Goal: Task Accomplishment & Management: Use online tool/utility

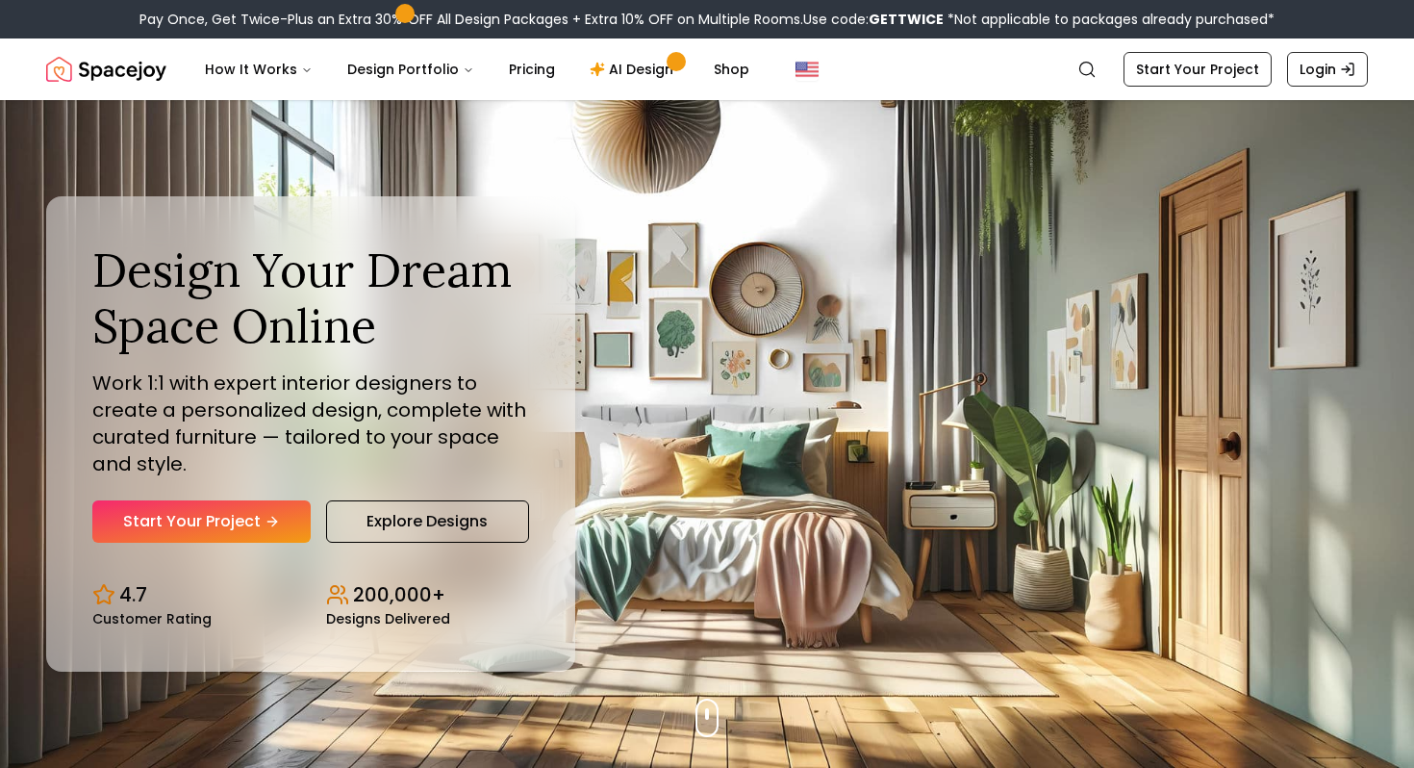
click at [211, 510] on link "Start Your Project" at bounding box center [201, 521] width 218 height 42
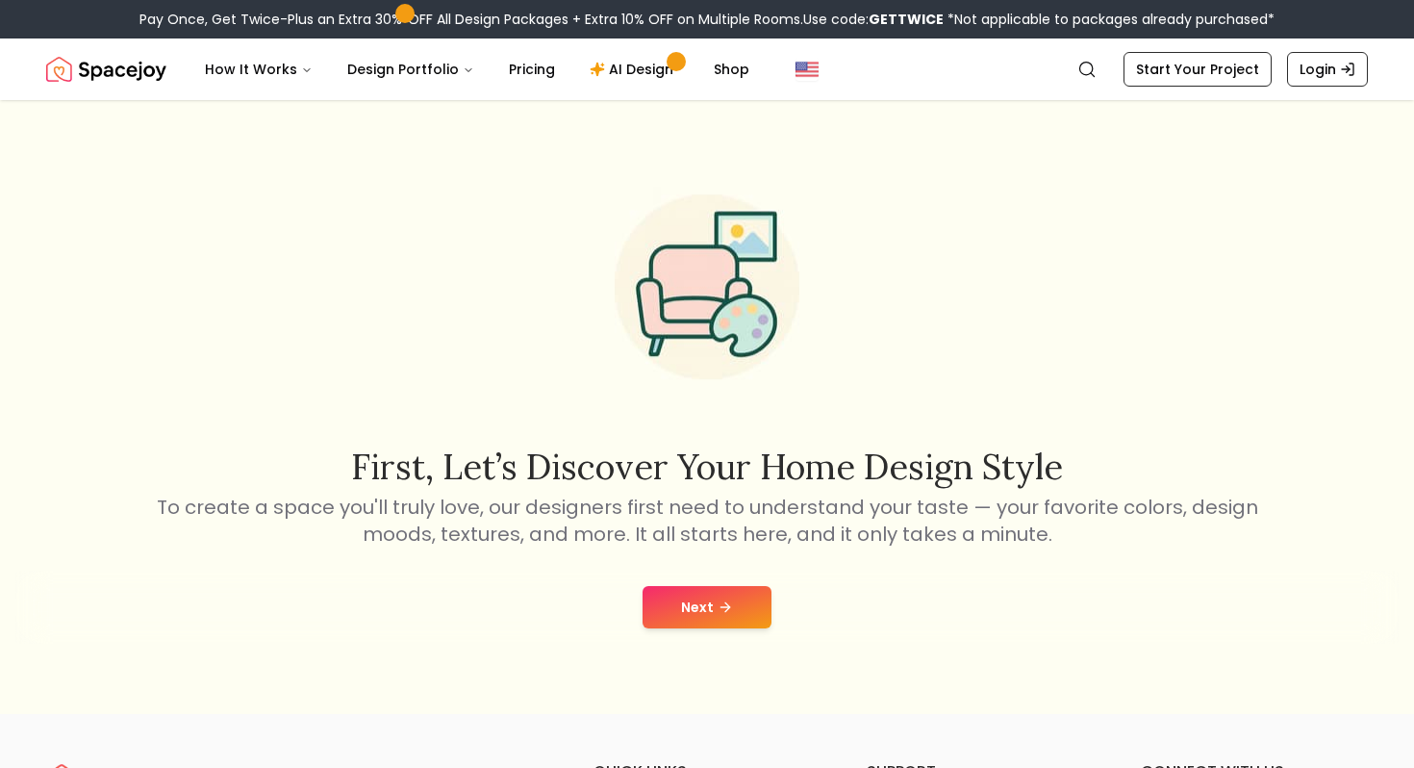
click at [696, 612] on button "Next" at bounding box center [707, 607] width 129 height 42
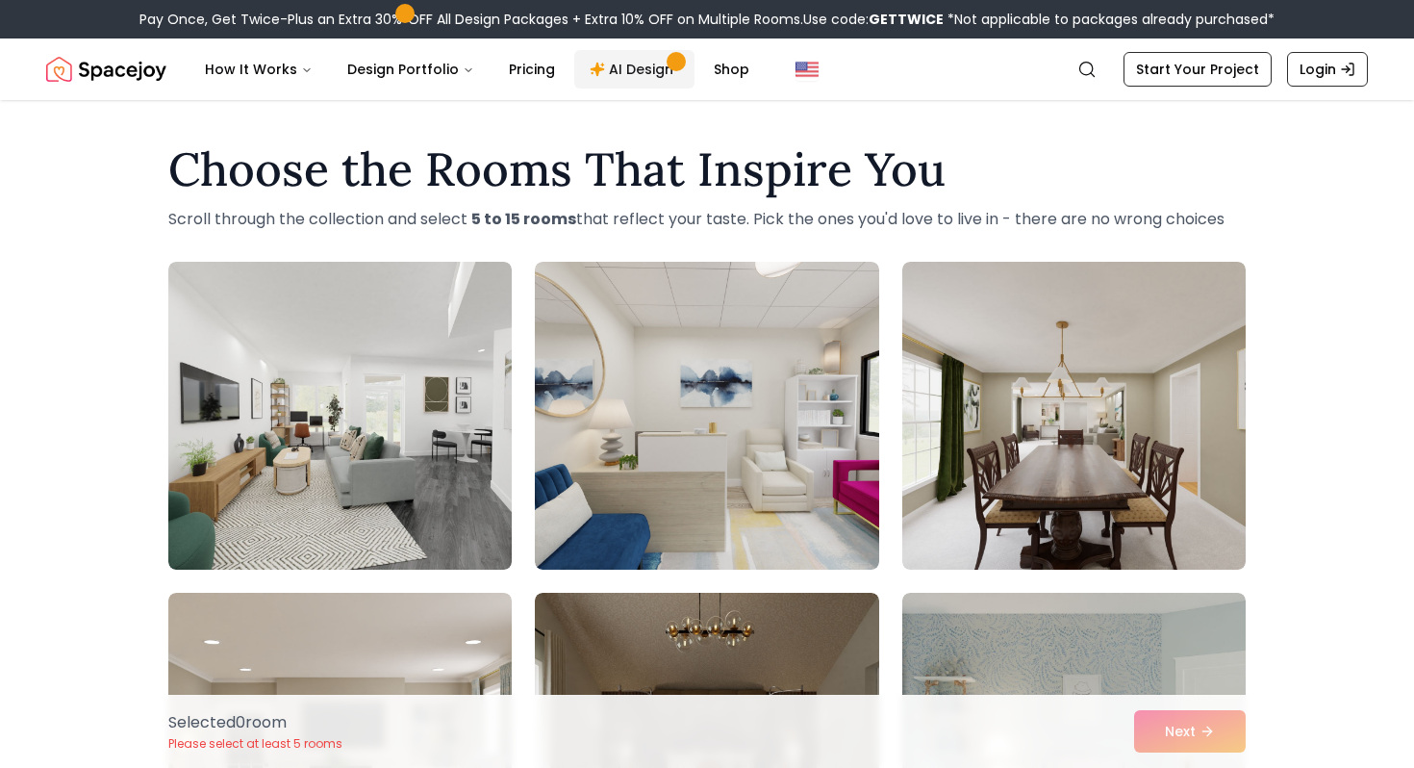
click at [633, 63] on link "AI Design" at bounding box center [634, 69] width 120 height 38
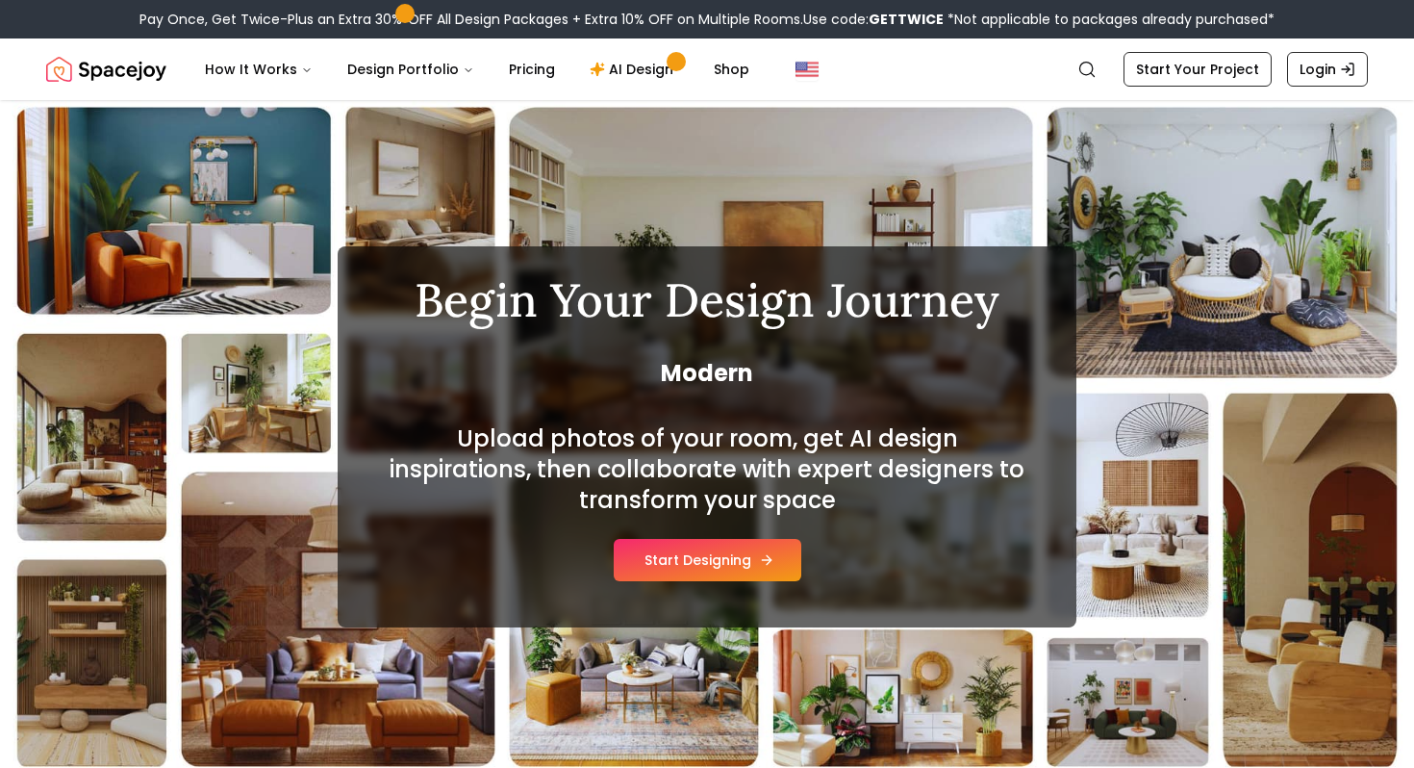
click at [696, 565] on button "Start Designing" at bounding box center [708, 560] width 188 height 42
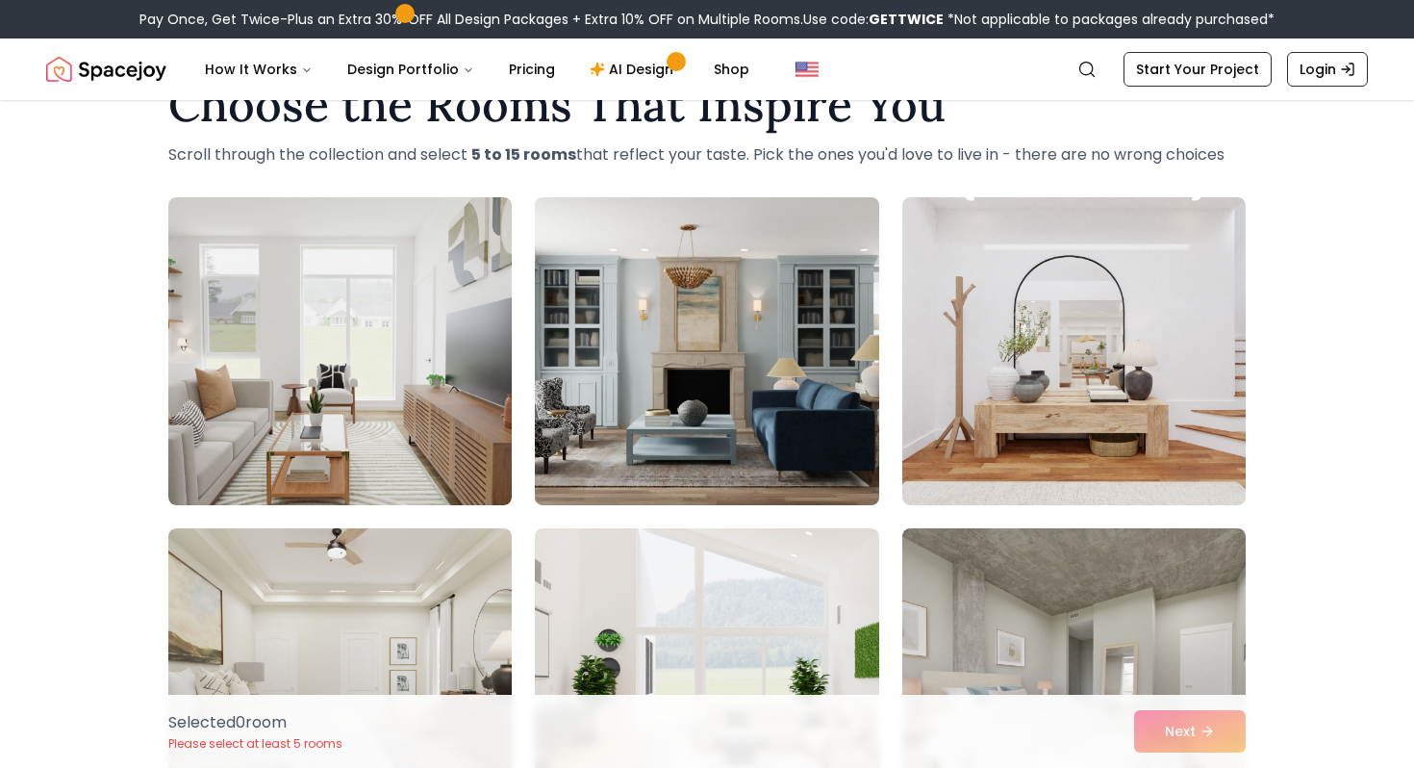
scroll to position [63, 0]
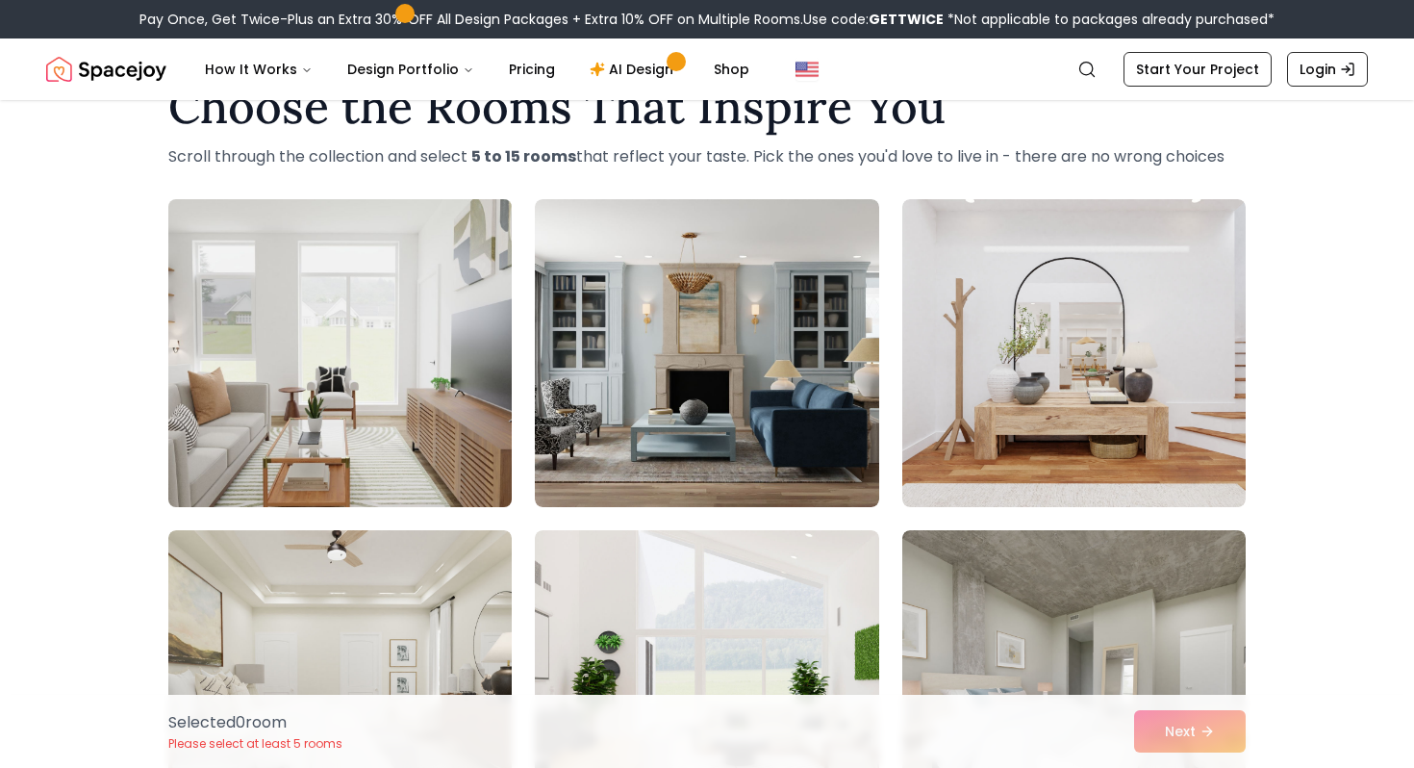
click at [409, 409] on img at bounding box center [340, 352] width 361 height 323
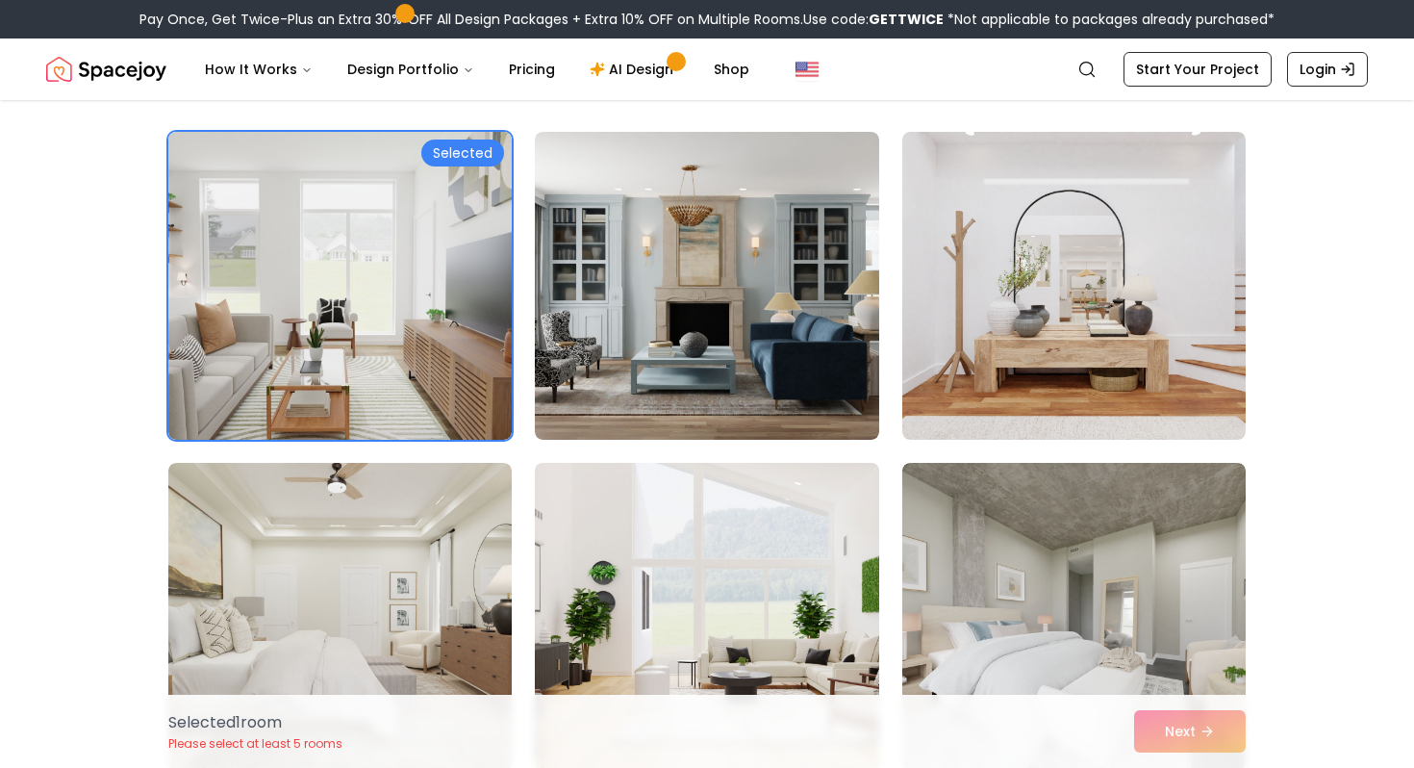
scroll to position [146, 0]
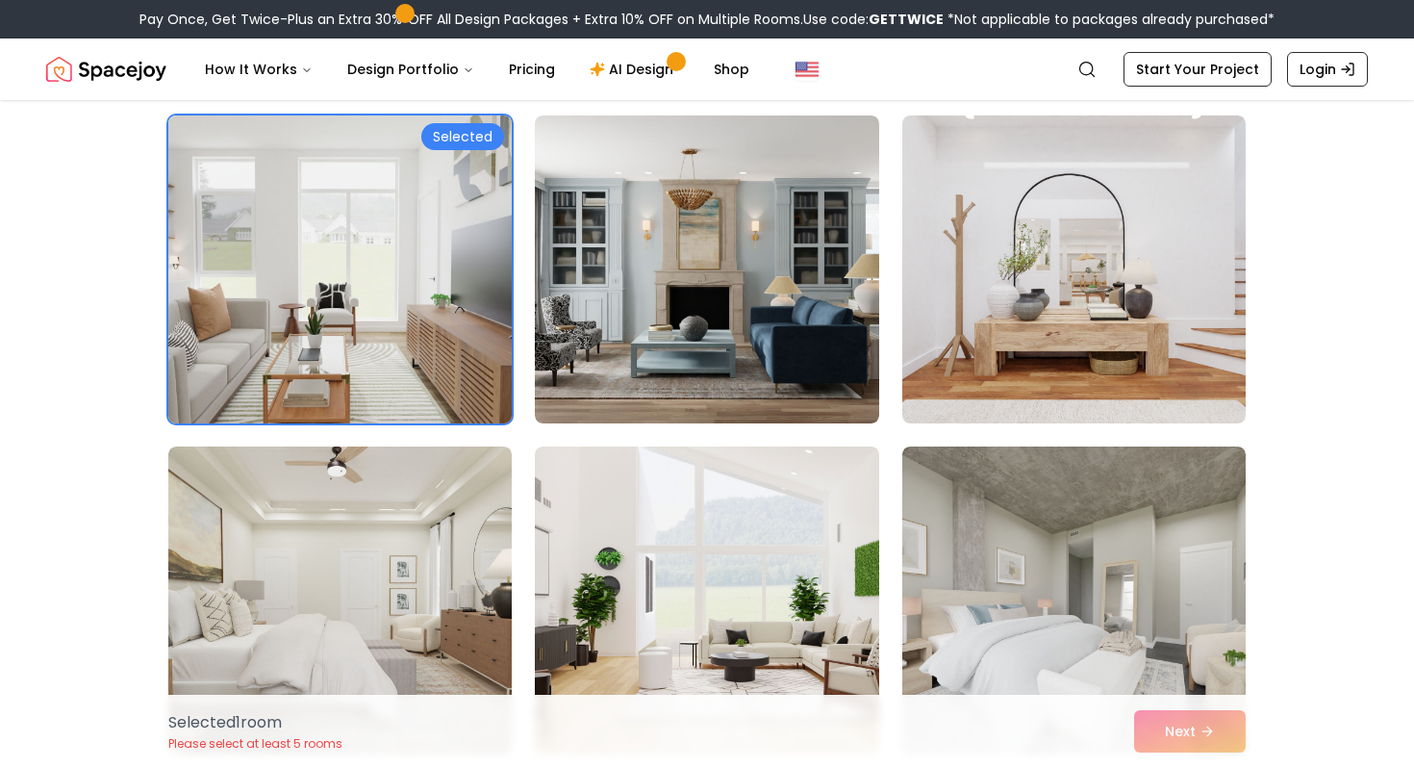
click at [430, 260] on img at bounding box center [340, 269] width 361 height 323
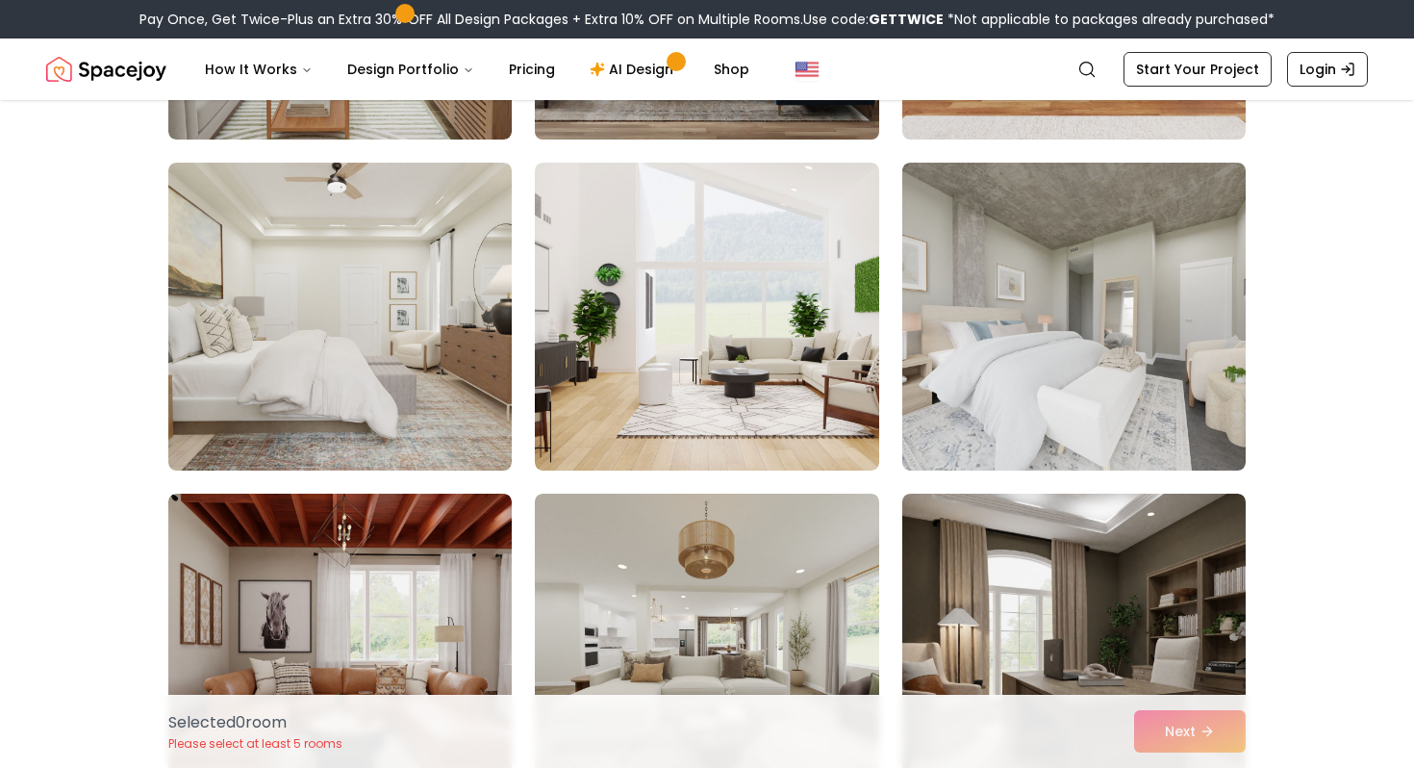
scroll to position [434, 0]
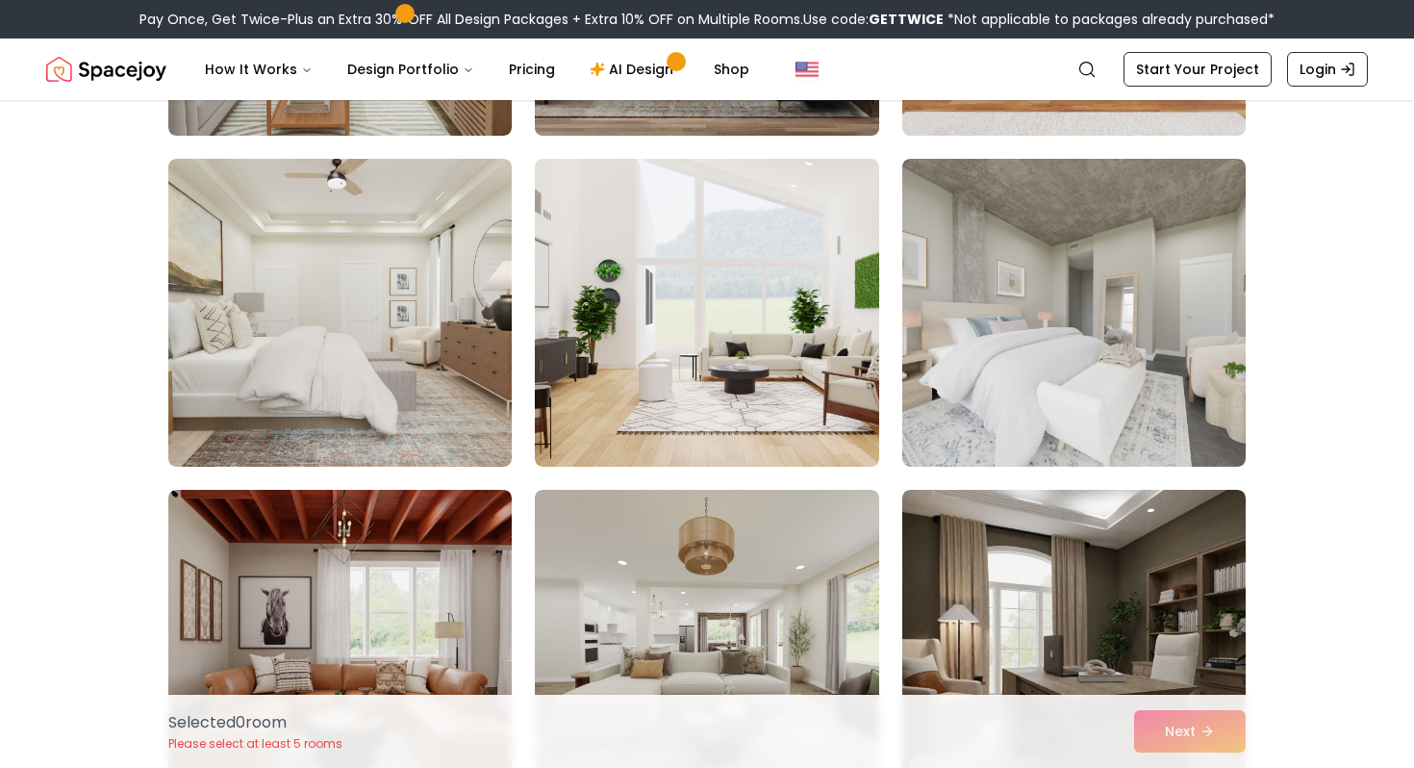
click at [659, 369] on img at bounding box center [706, 313] width 343 height 308
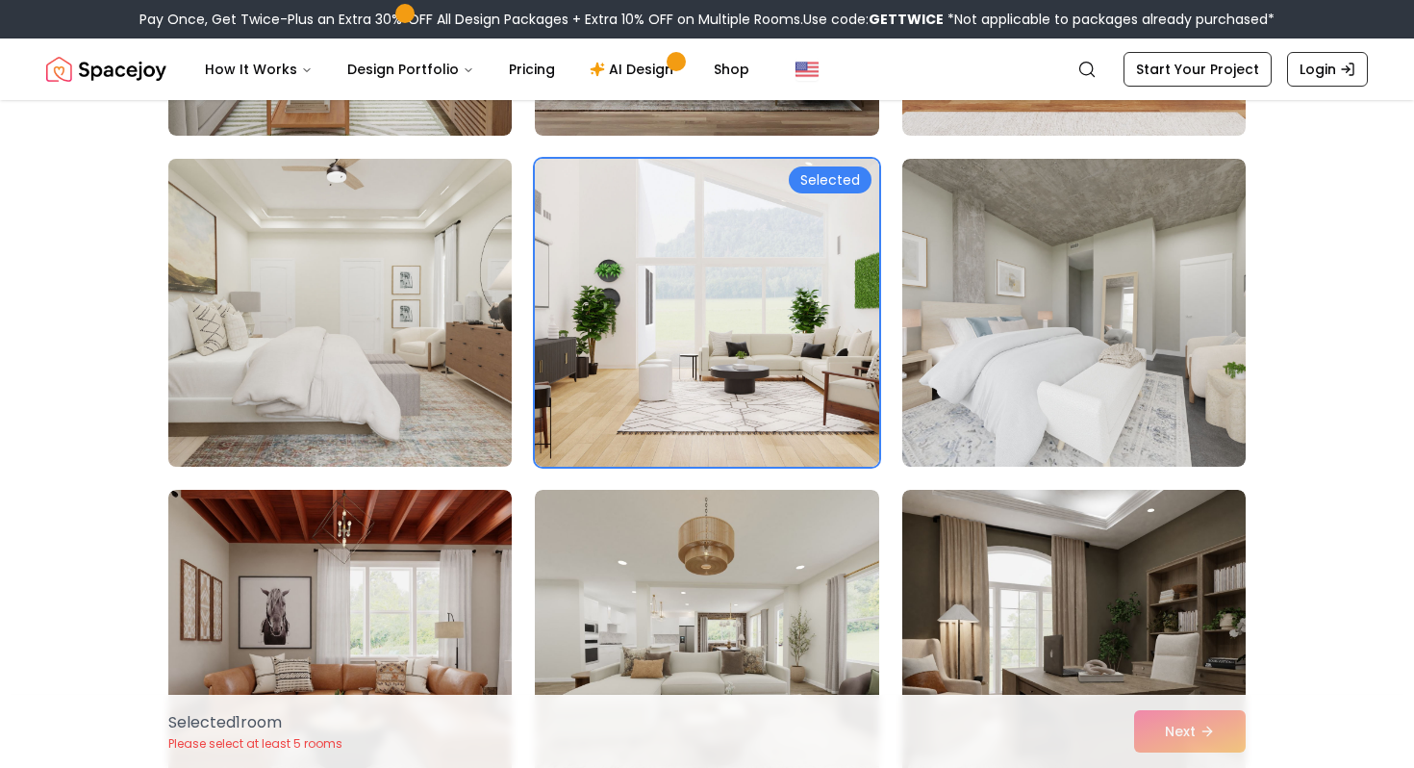
click at [354, 376] on img at bounding box center [340, 312] width 361 height 323
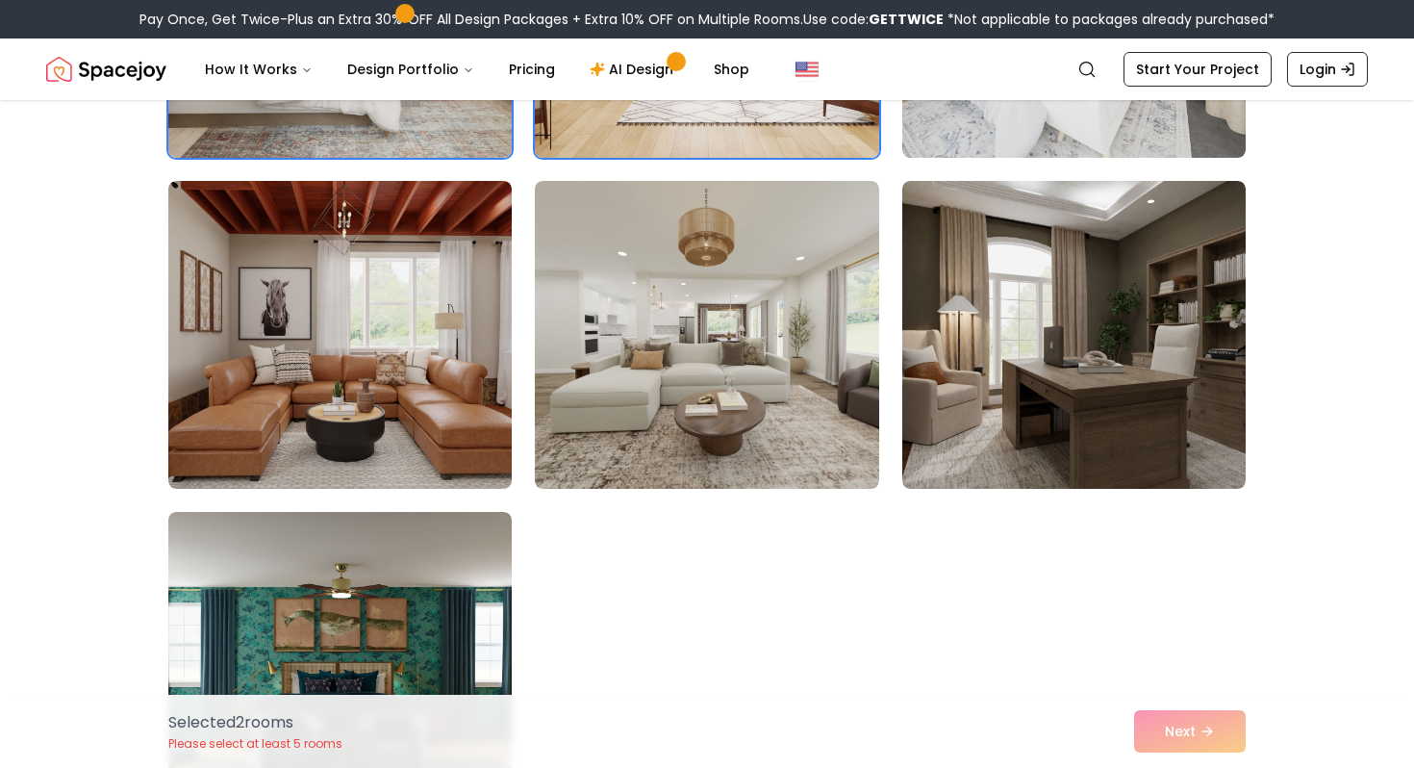
scroll to position [749, 0]
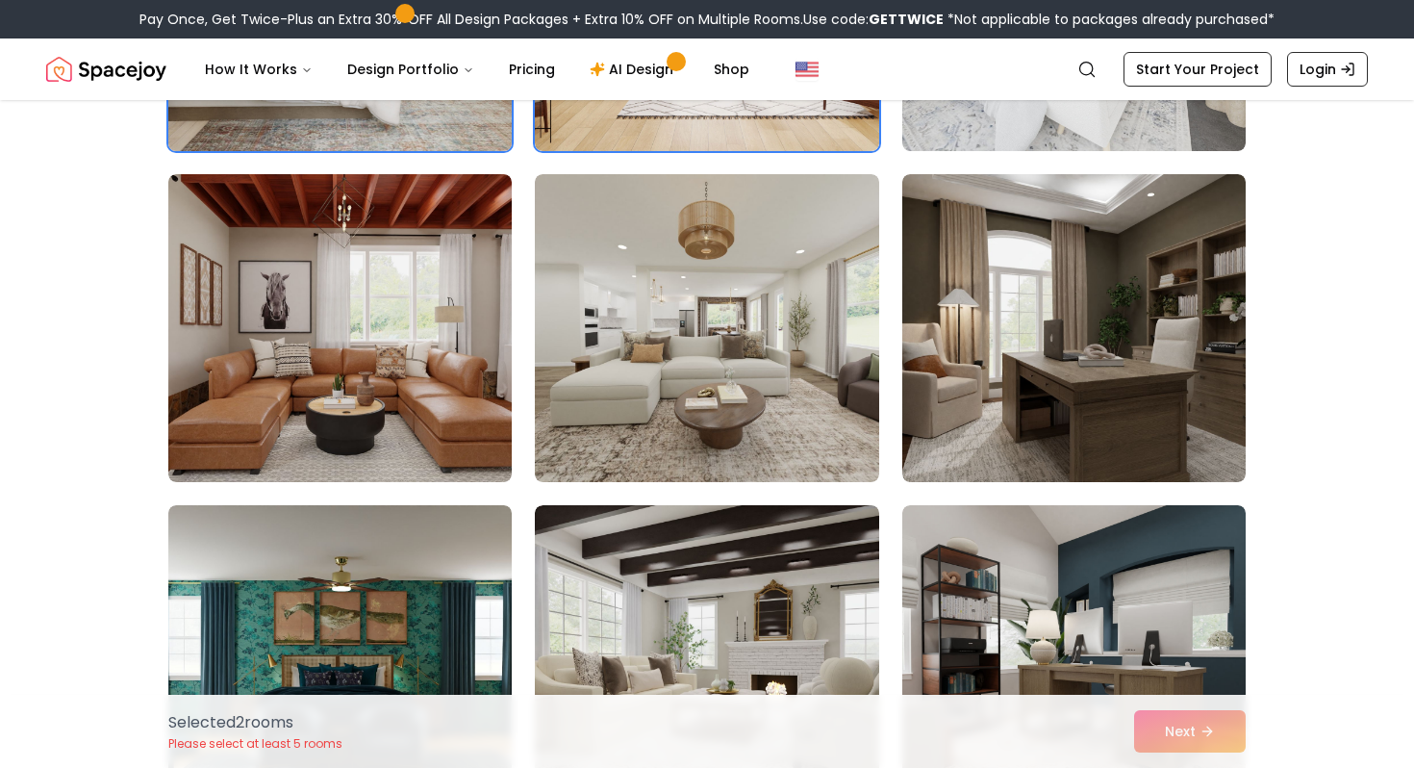
click at [354, 376] on img at bounding box center [339, 328] width 343 height 308
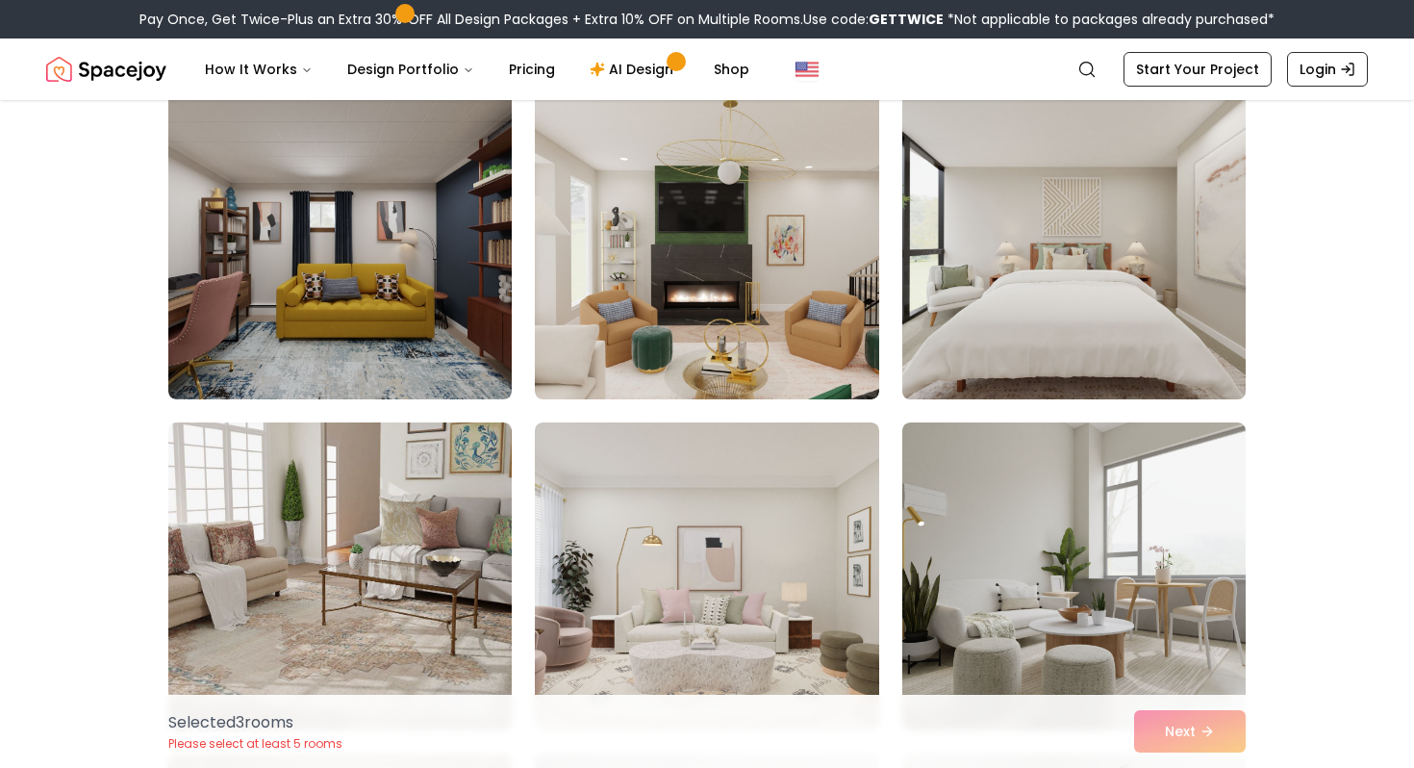
scroll to position [1813, 0]
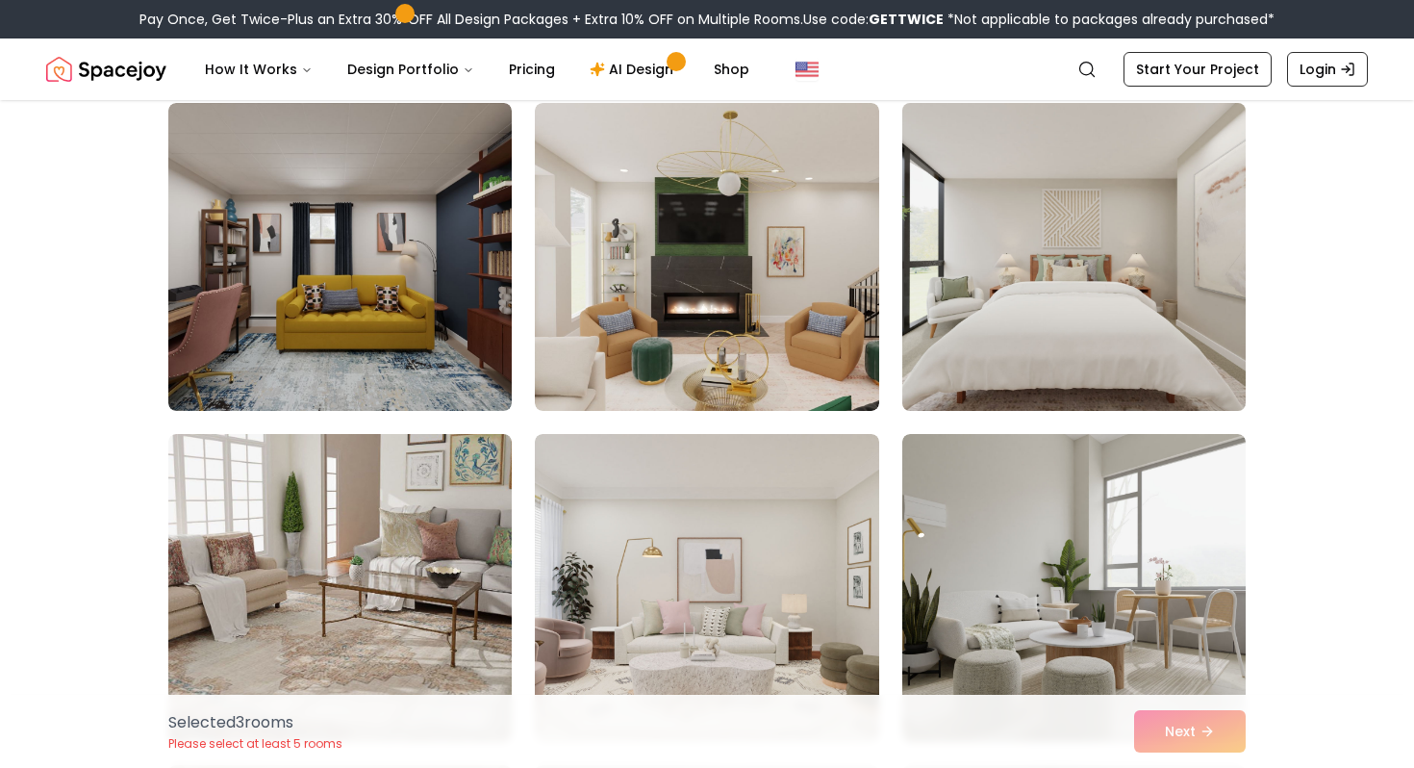
click at [999, 354] on img at bounding box center [1074, 256] width 361 height 323
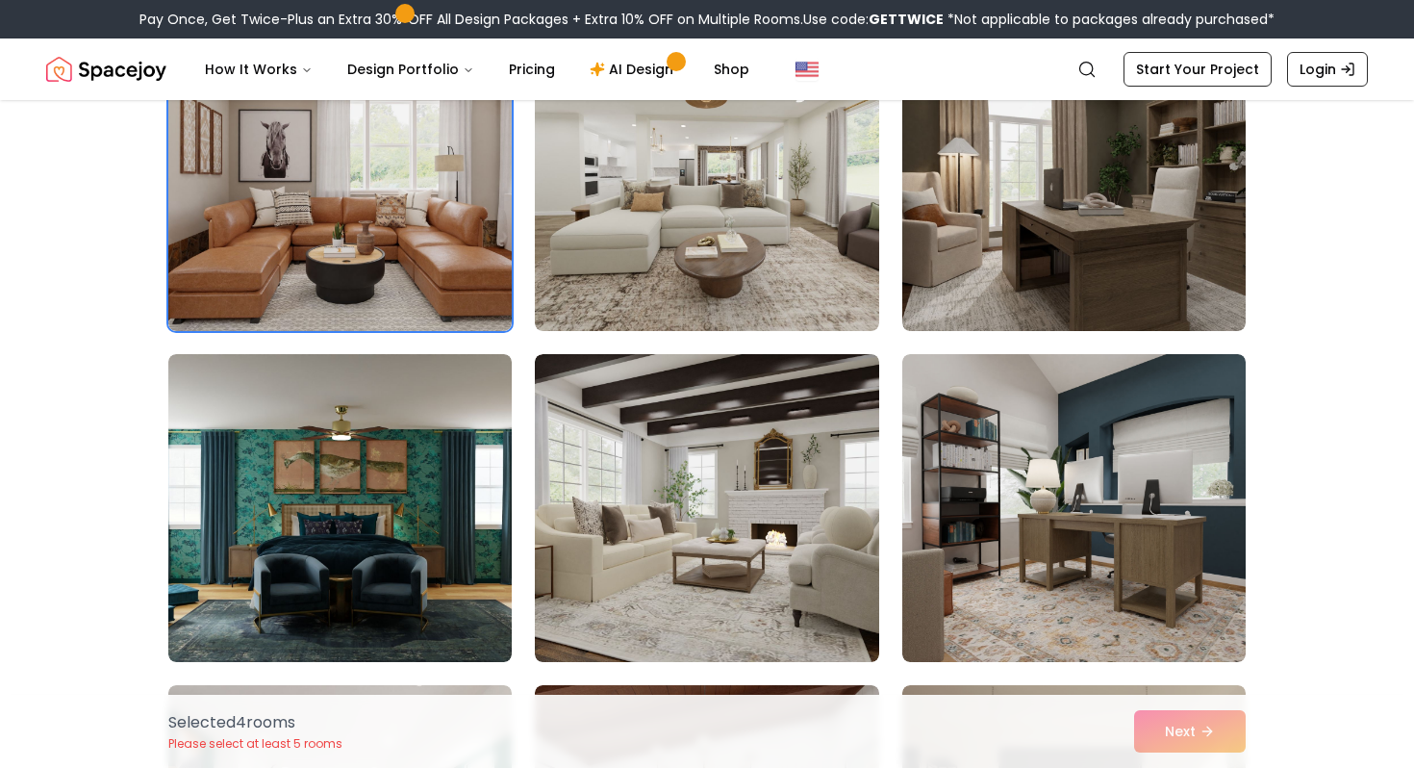
scroll to position [899, 0]
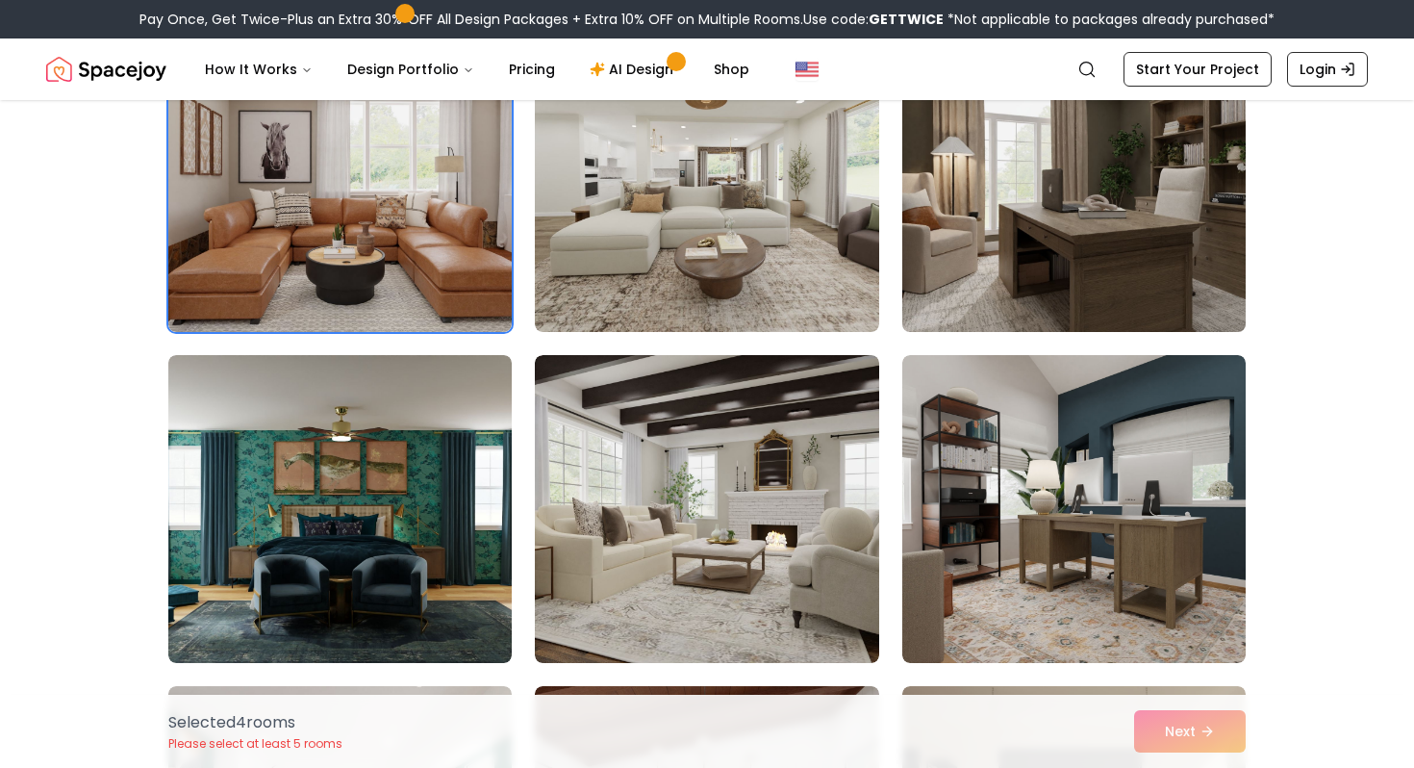
click at [1044, 225] on img at bounding box center [1074, 177] width 361 height 323
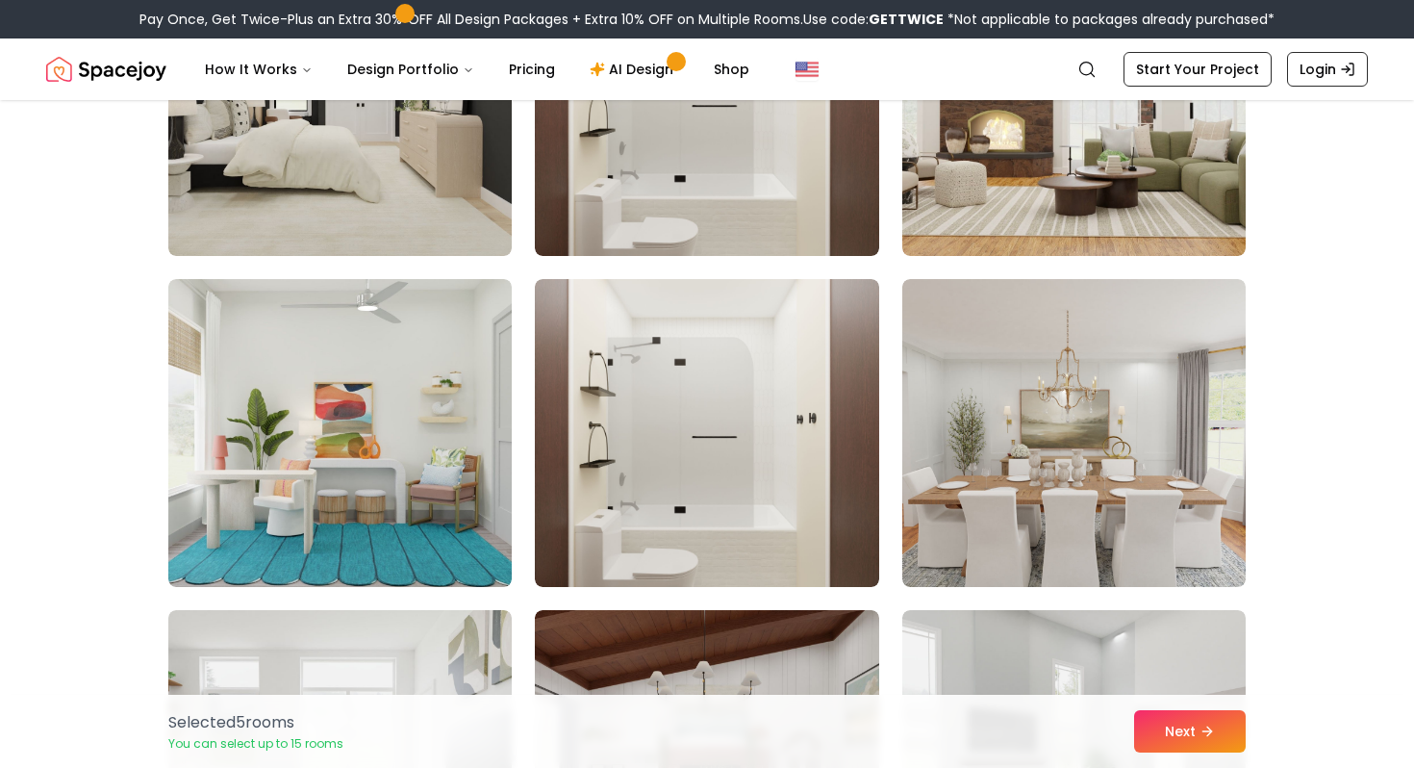
scroll to position [3294, 0]
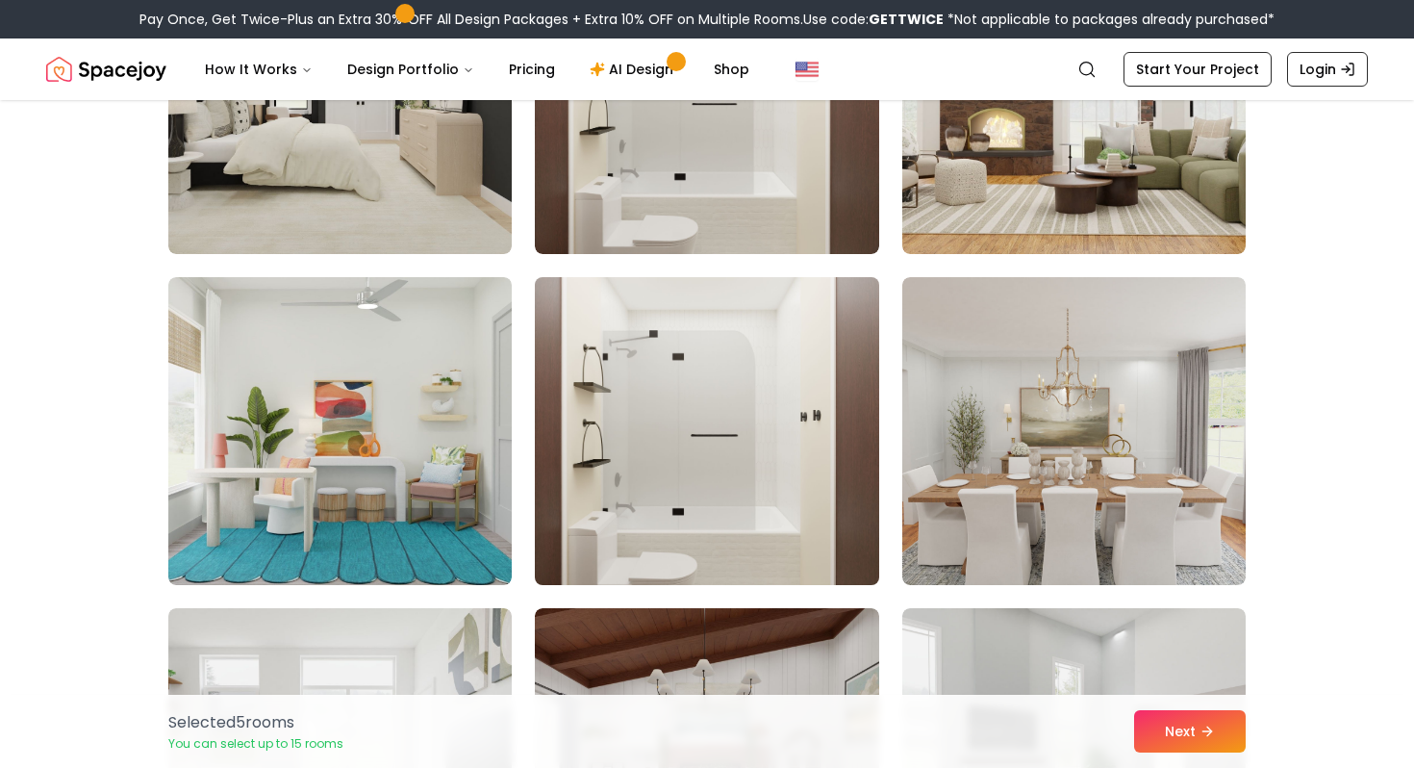
click at [779, 450] on img at bounding box center [706, 430] width 361 height 323
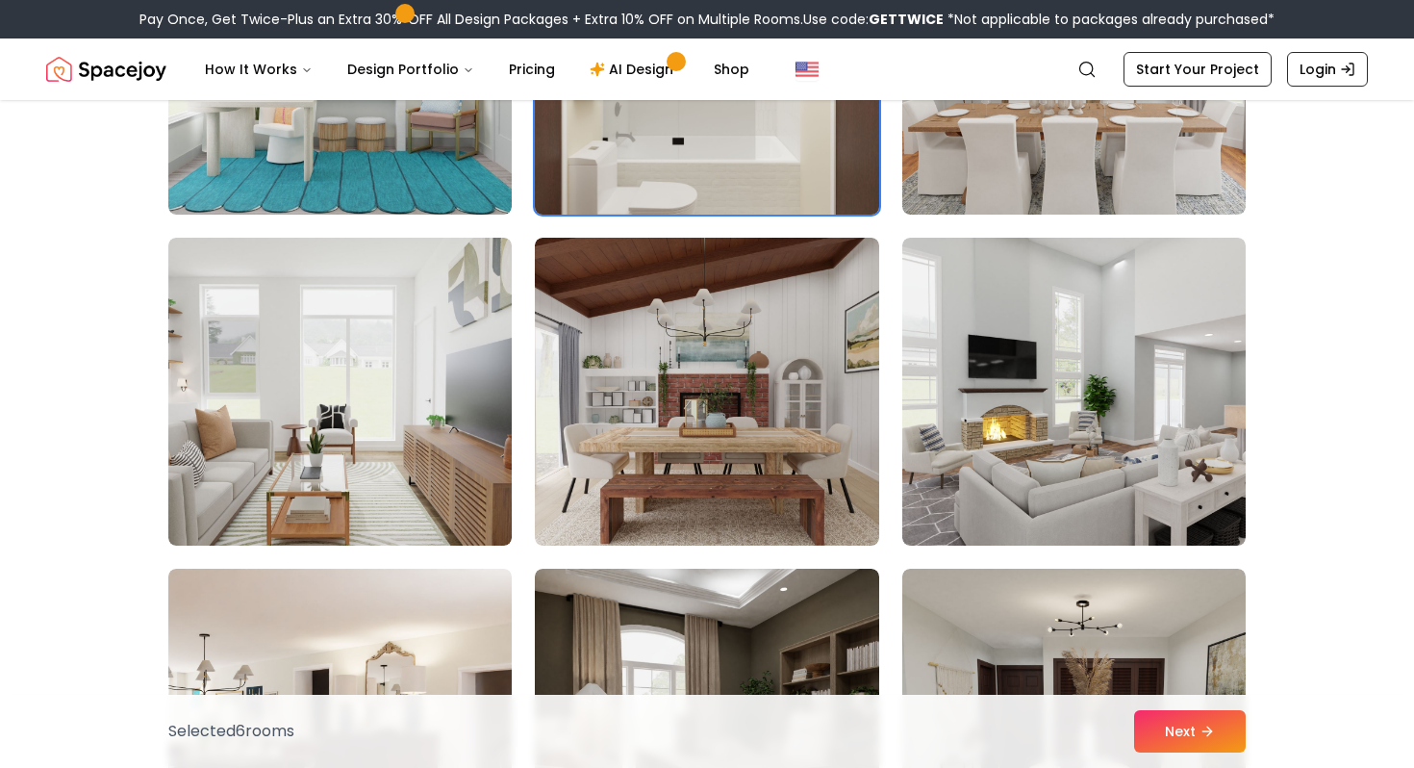
scroll to position [3667, 0]
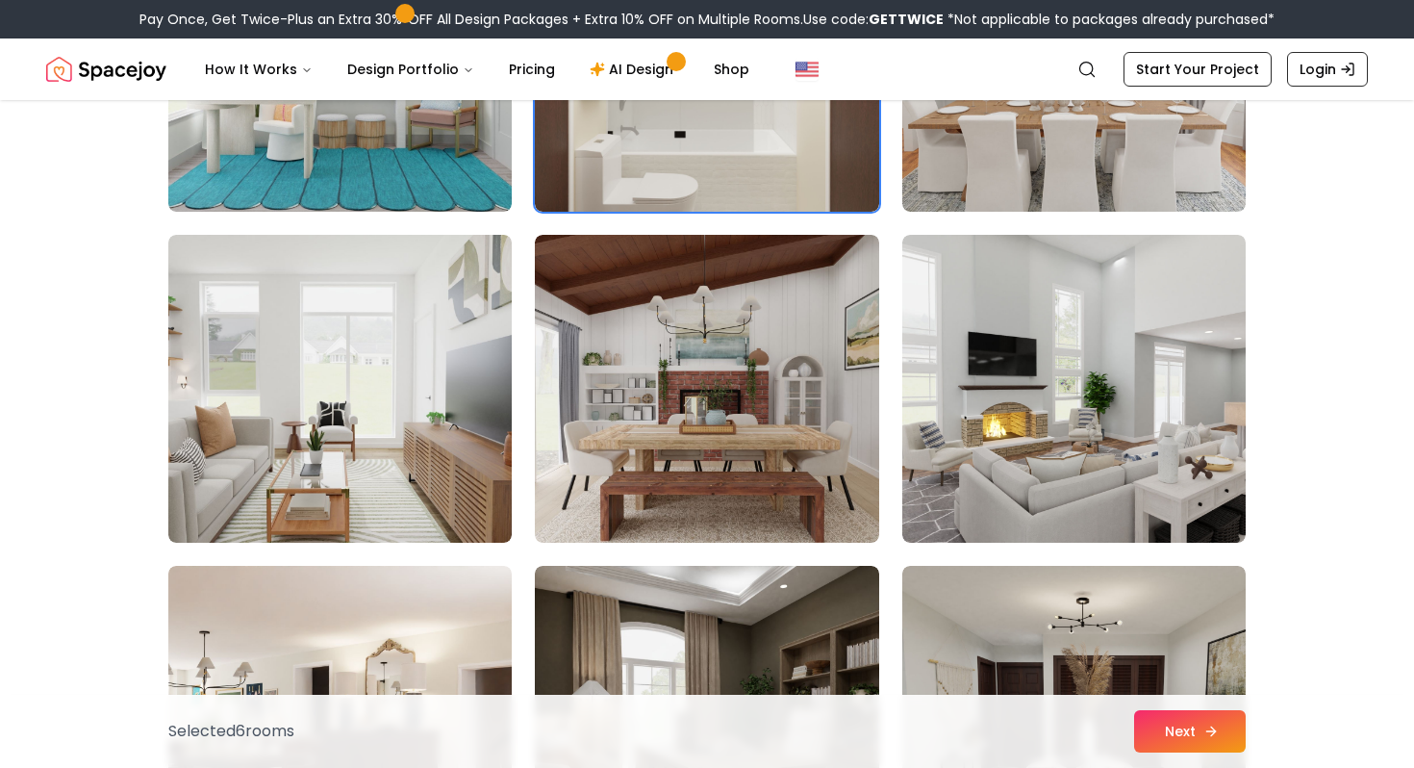
click at [1186, 734] on button "Next" at bounding box center [1190, 731] width 112 height 42
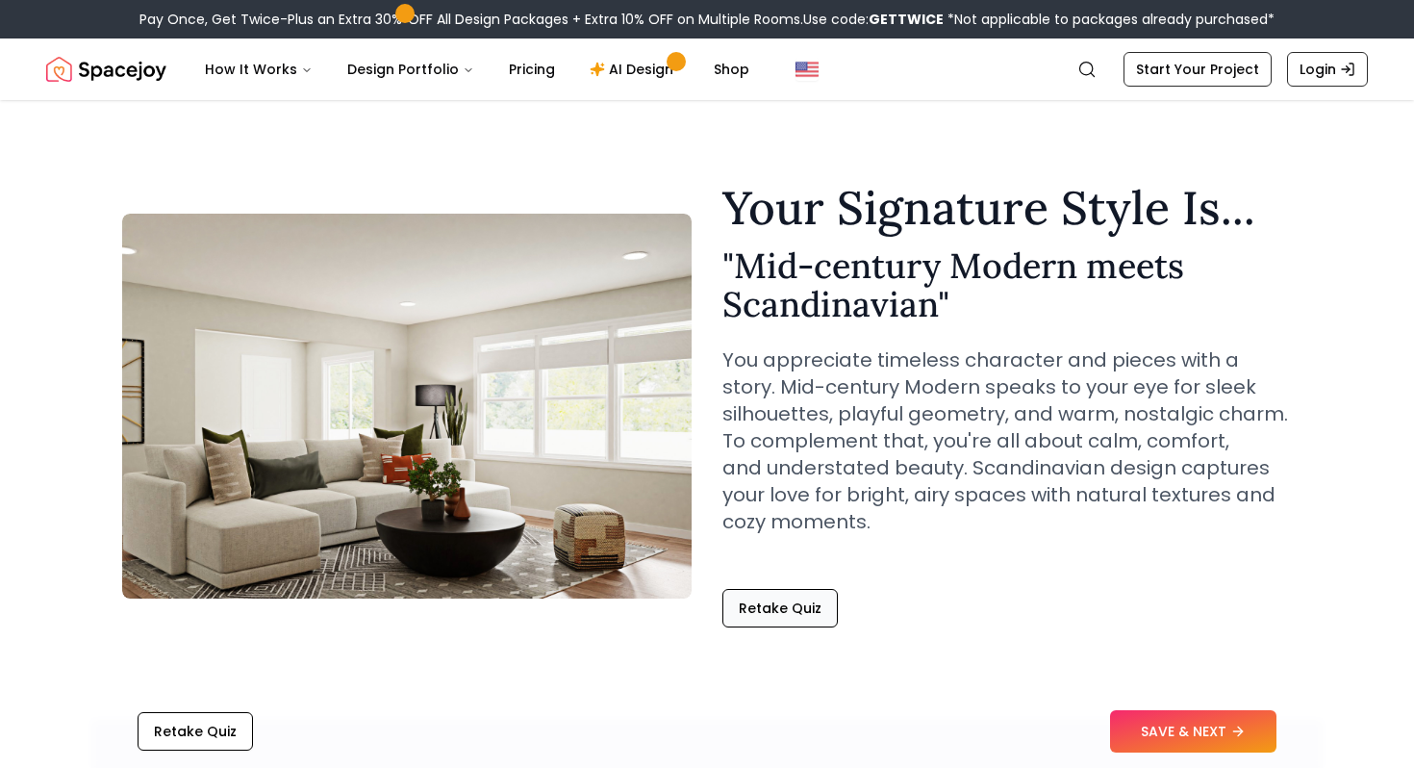
click at [791, 602] on button "Retake Quiz" at bounding box center [779, 608] width 115 height 38
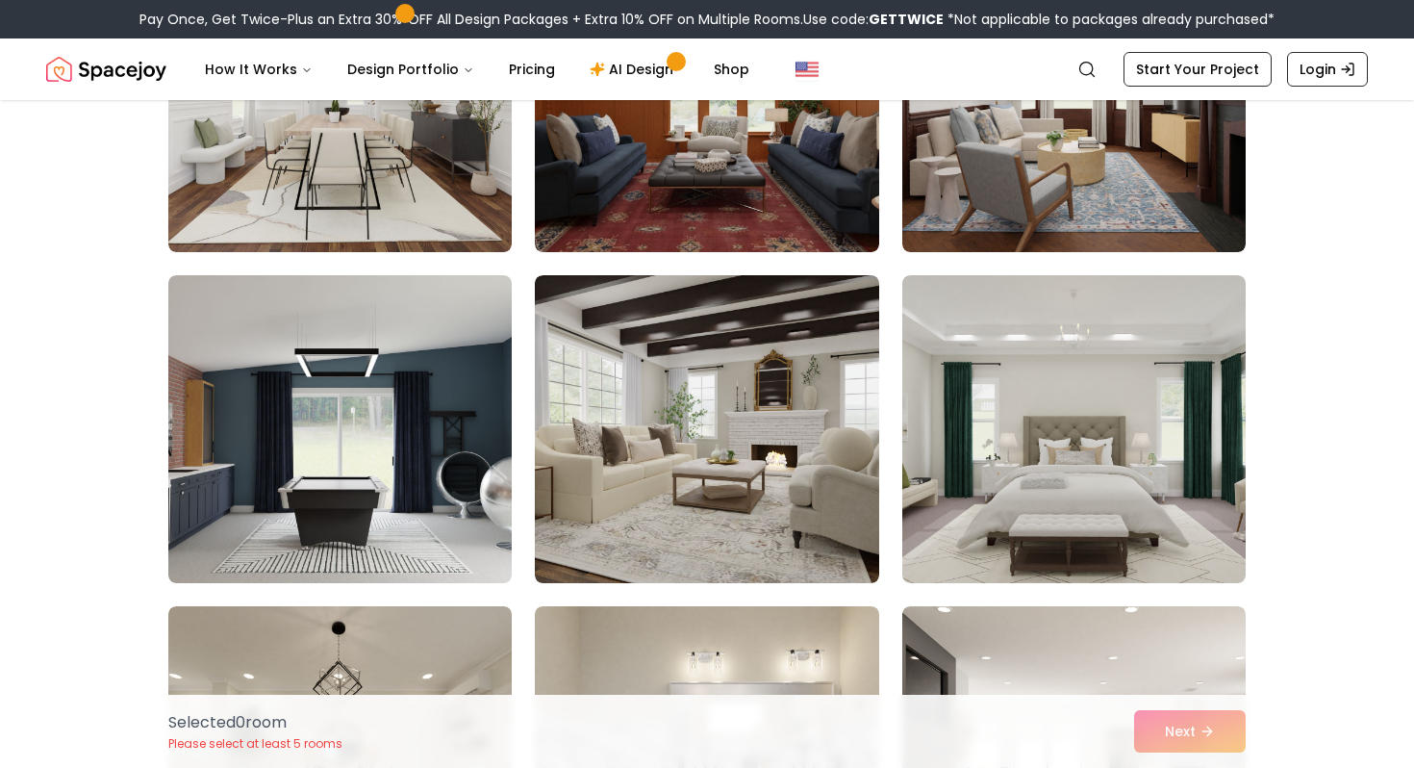
scroll to position [8265, 0]
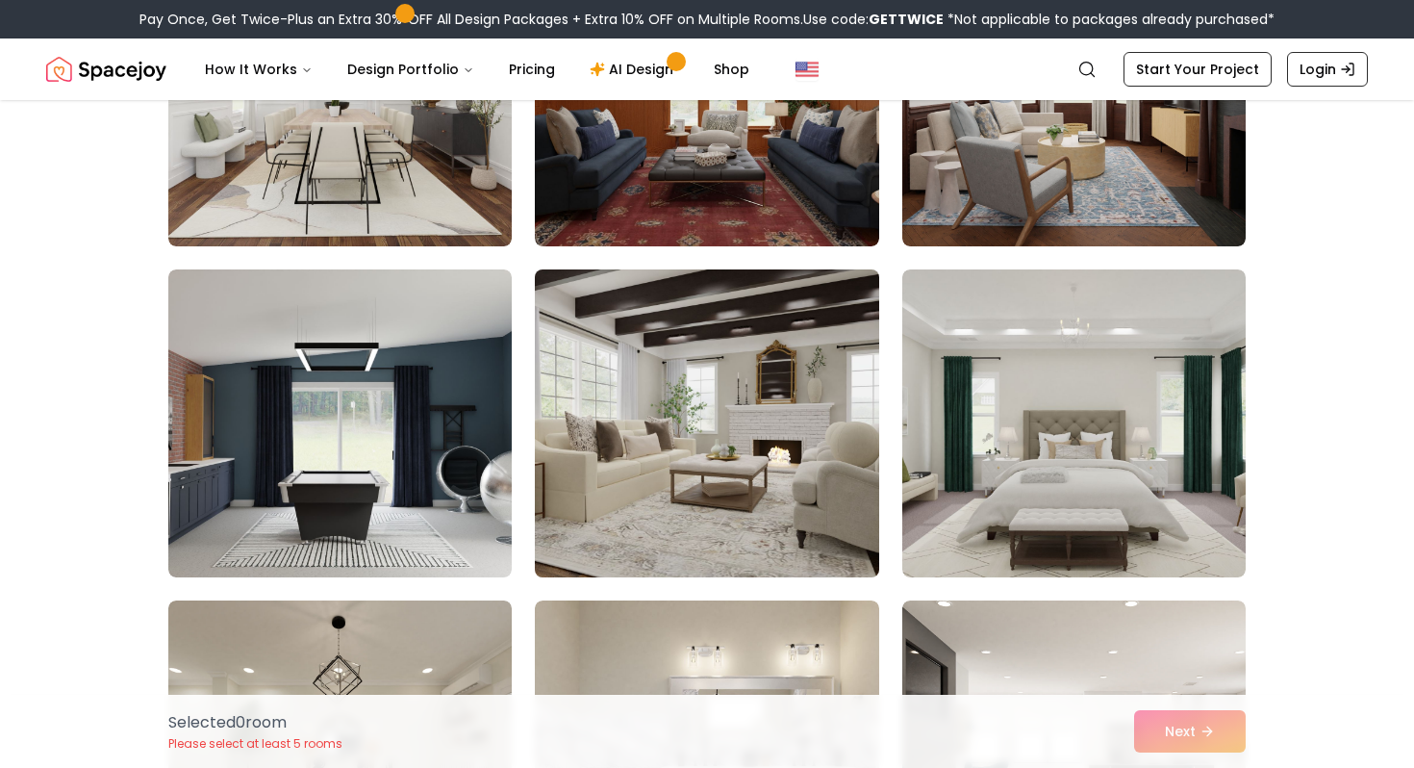
click at [675, 495] on img at bounding box center [706, 423] width 361 height 323
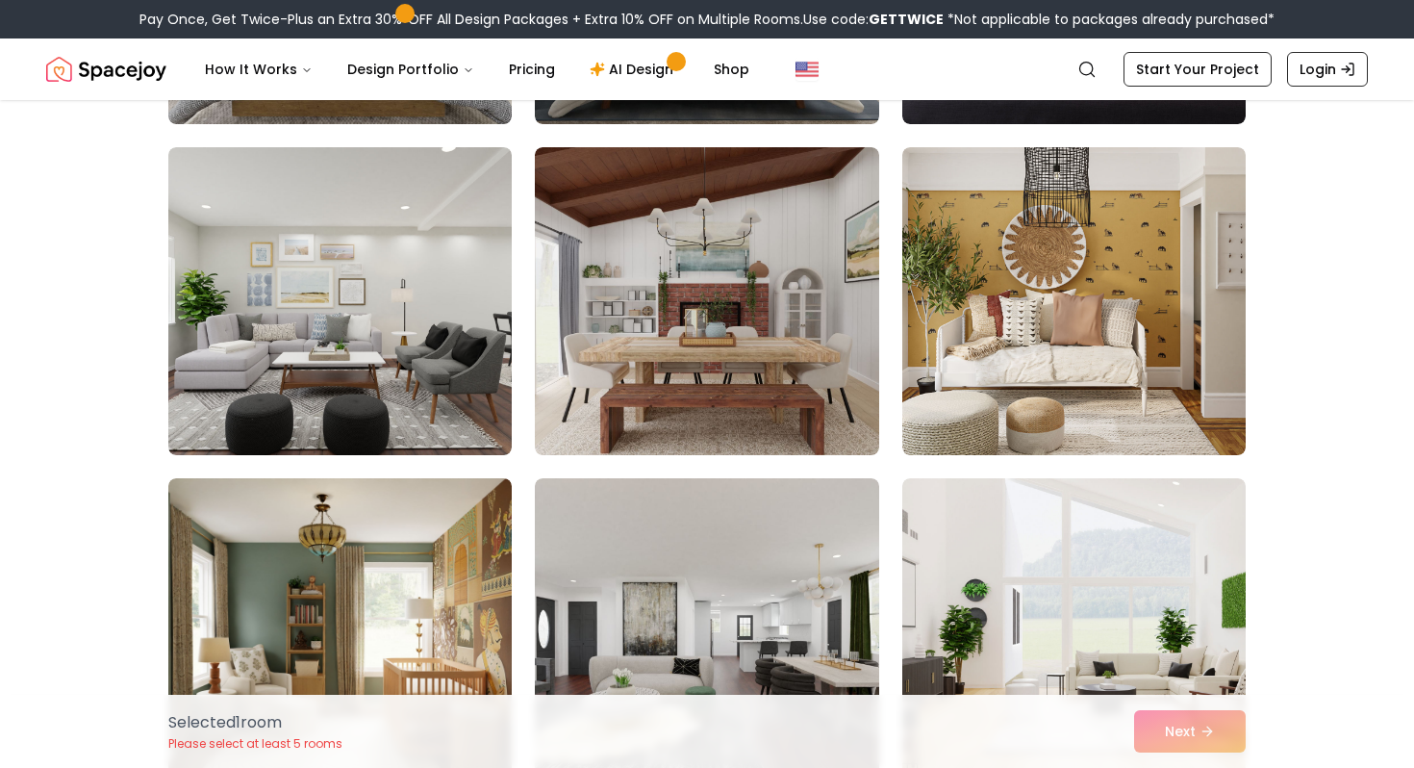
scroll to position [10354, 0]
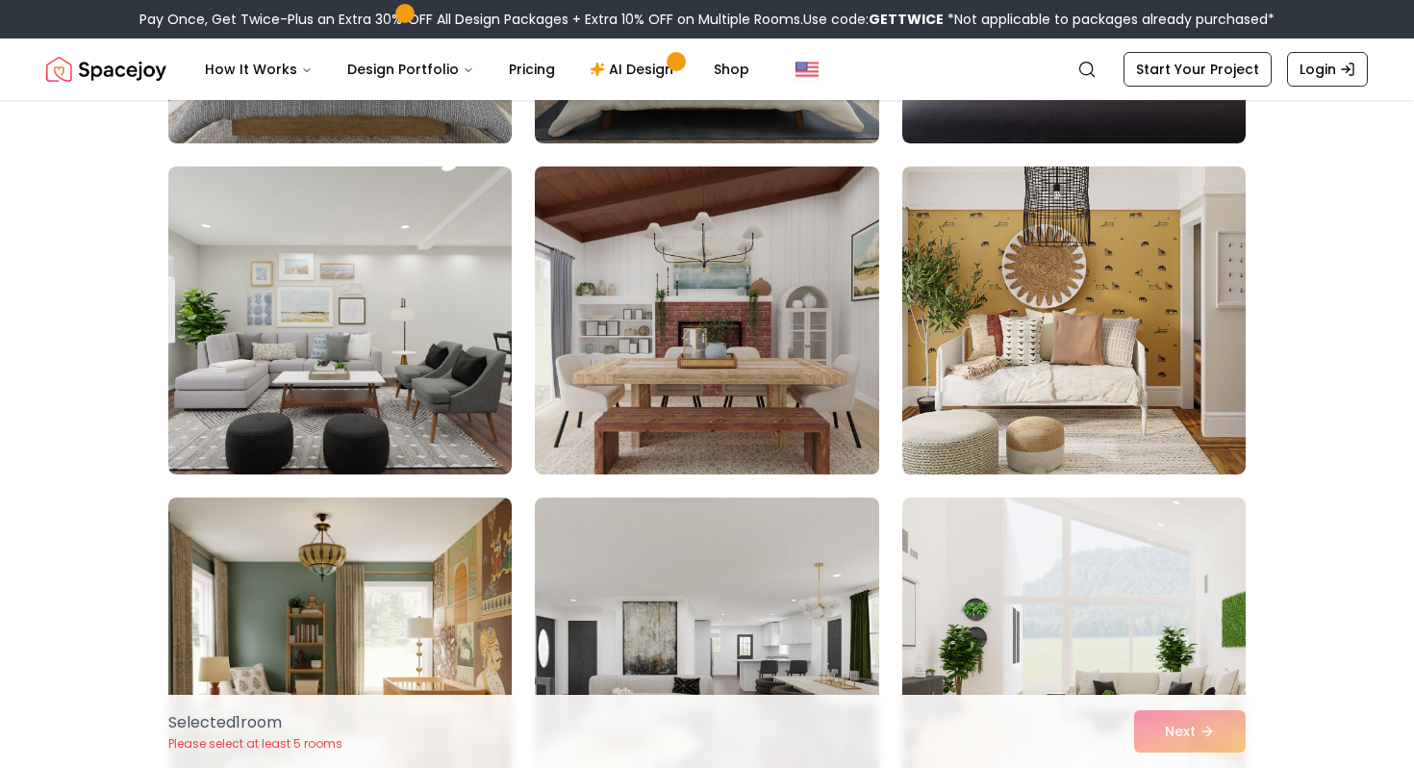
click at [705, 428] on img at bounding box center [706, 320] width 361 height 323
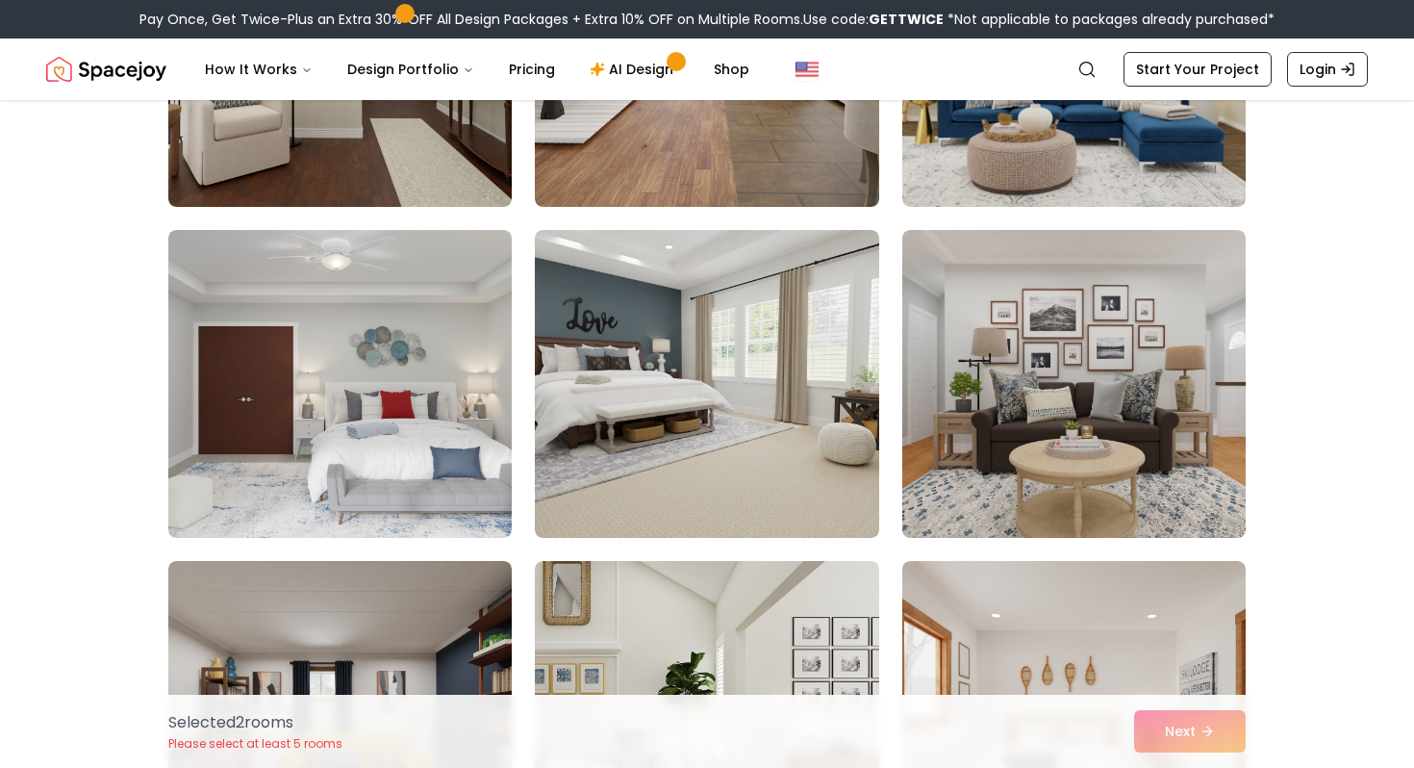
click at [706, 418] on img at bounding box center [706, 384] width 343 height 308
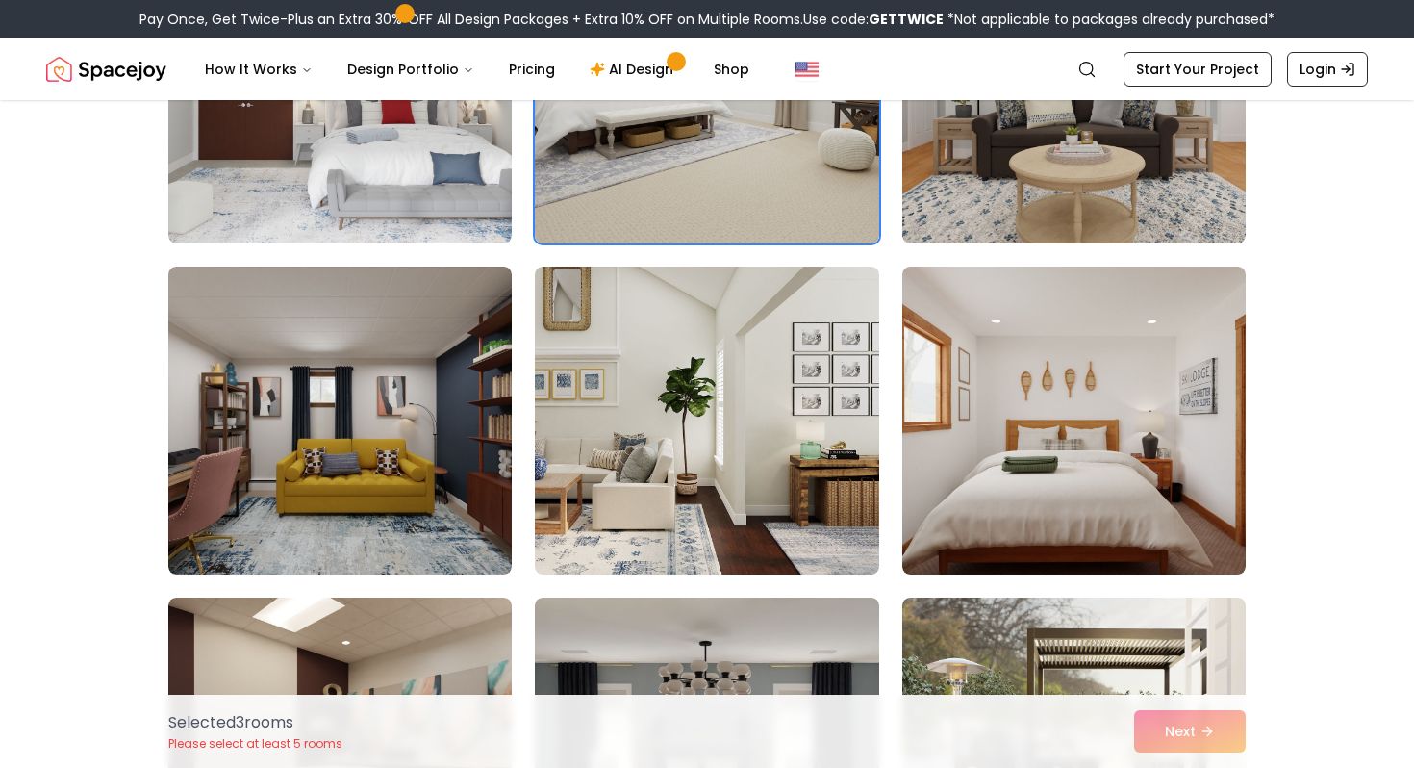
scroll to position [7308, 0]
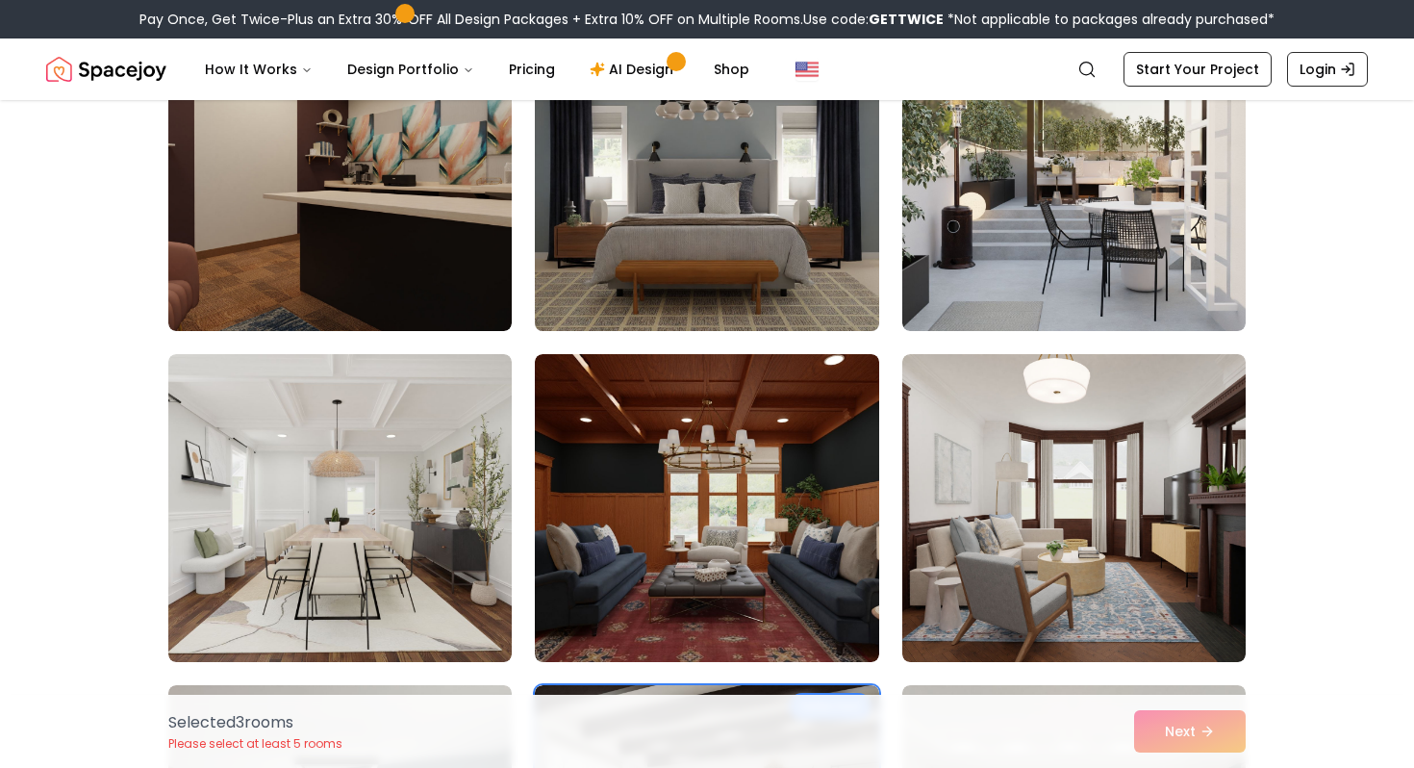
click at [797, 304] on img at bounding box center [706, 176] width 361 height 323
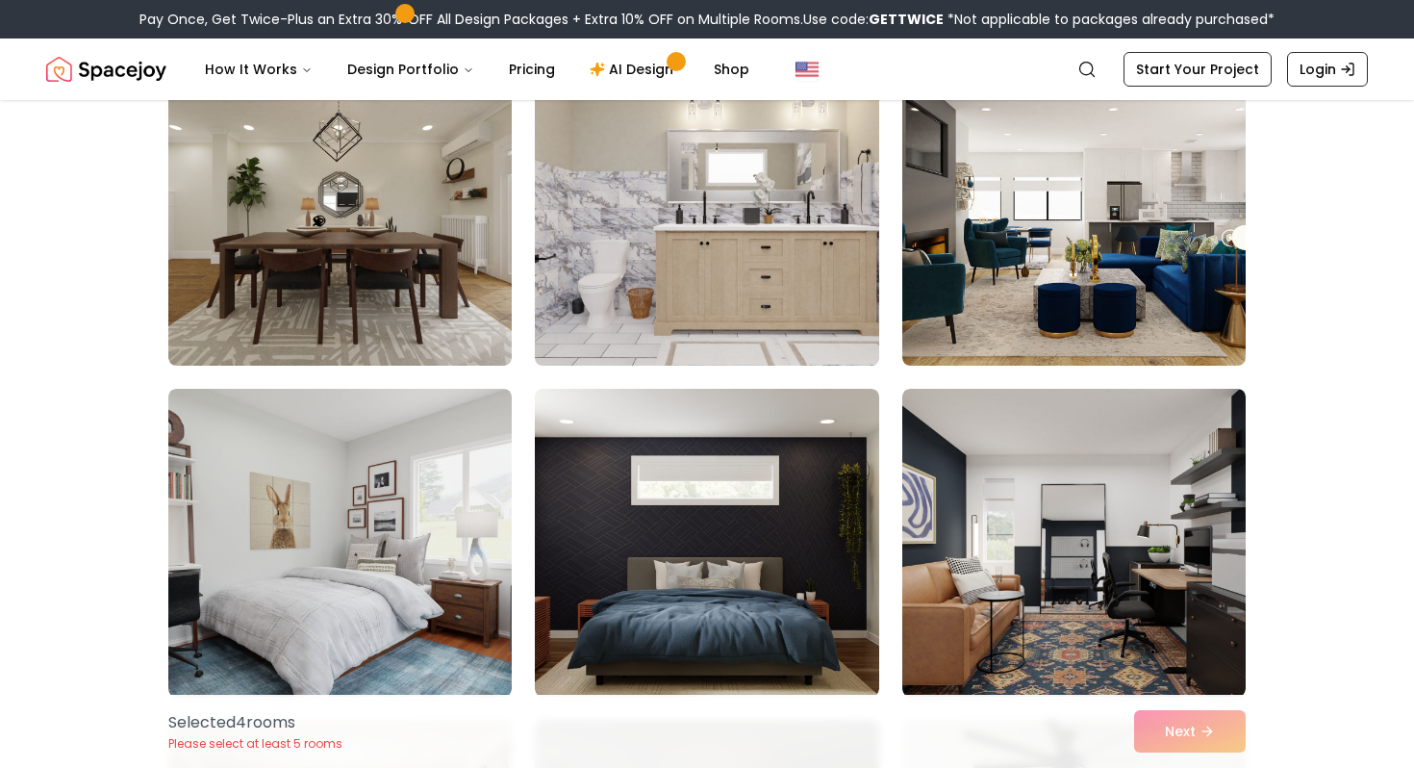
scroll to position [8801, 0]
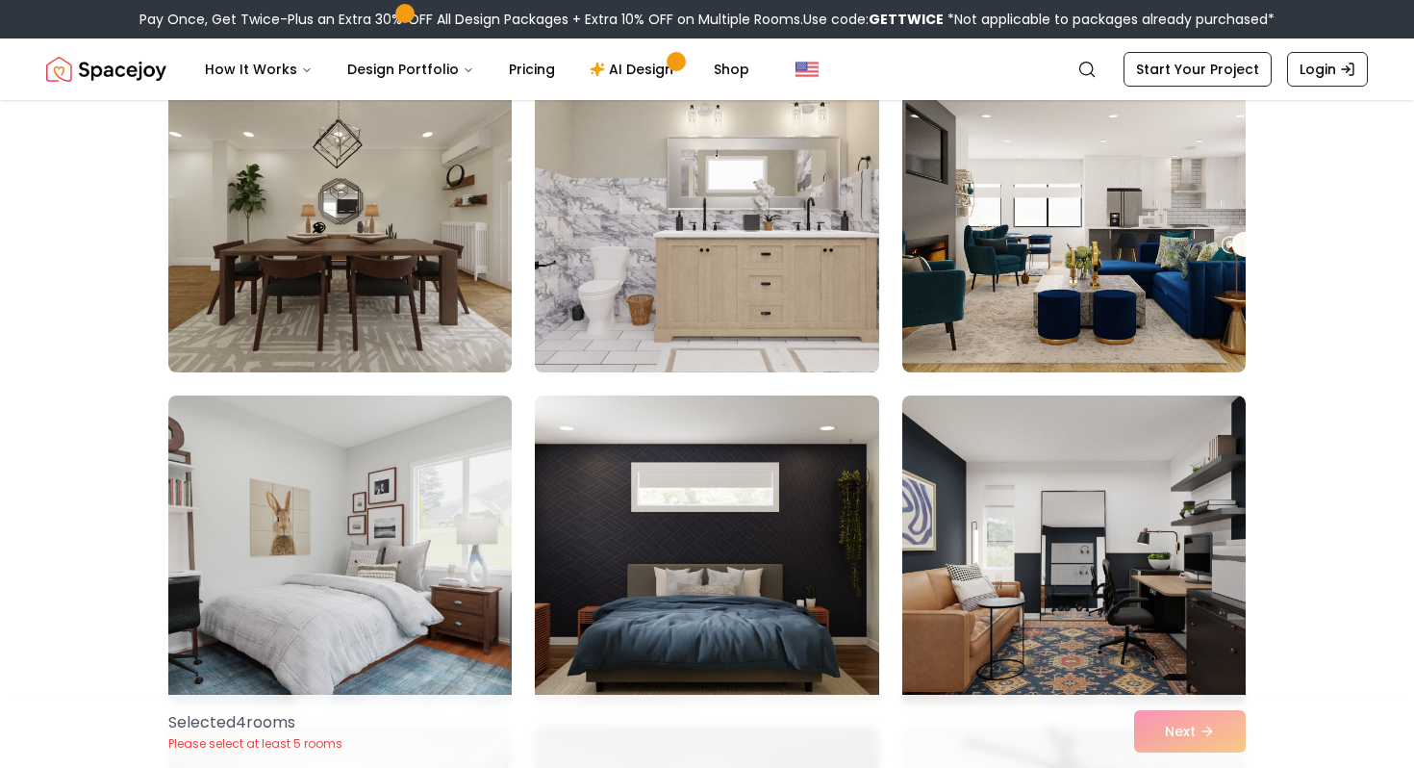
click at [800, 308] on img at bounding box center [706, 218] width 361 height 323
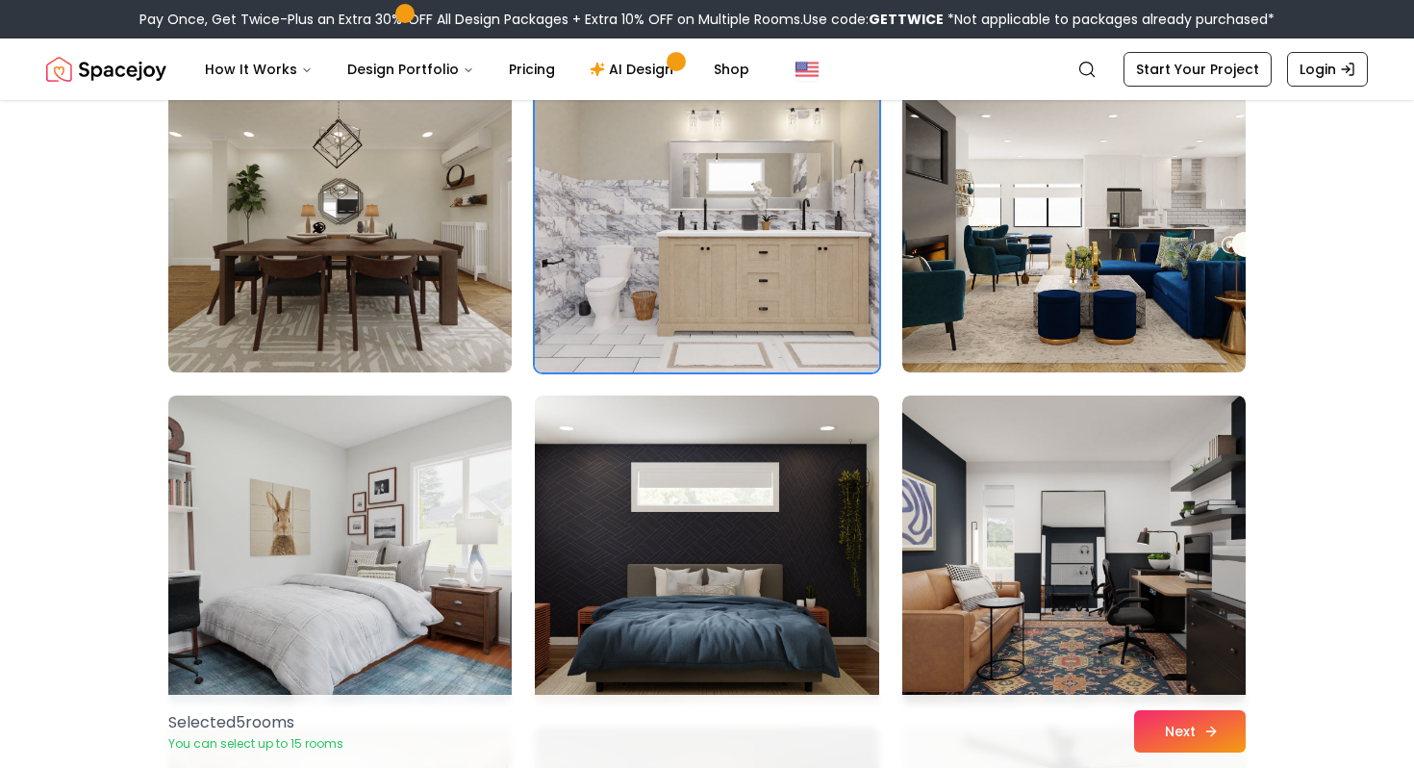
click at [1167, 726] on button "Next" at bounding box center [1190, 731] width 112 height 42
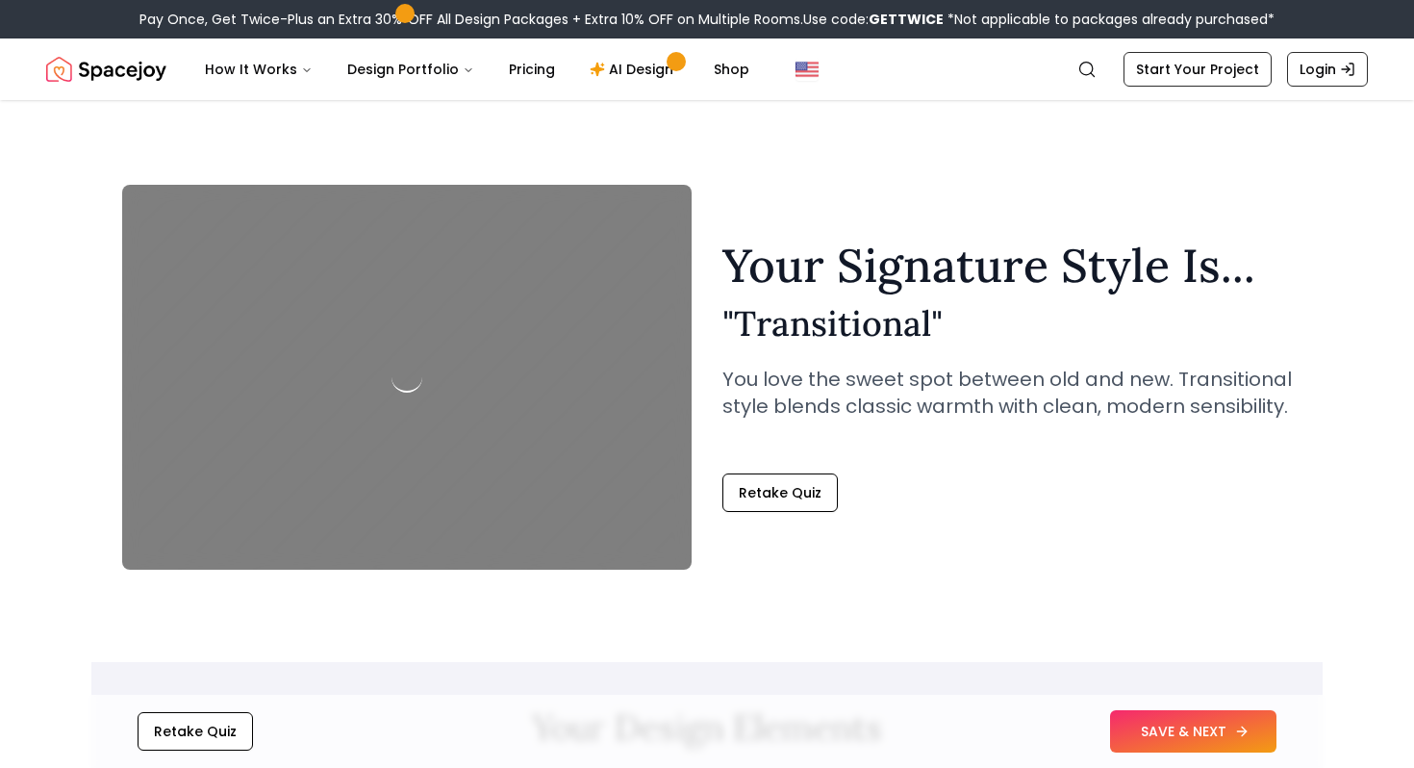
click at [1238, 733] on icon at bounding box center [1241, 730] width 15 height 15
